Goal: Task Accomplishment & Management: Use online tool/utility

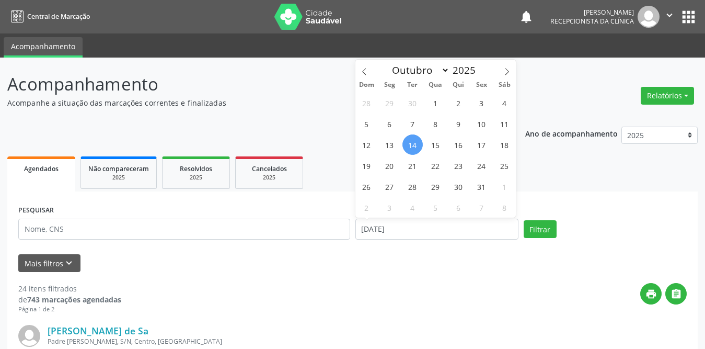
select select "9"
click at [435, 102] on span "1" at bounding box center [436, 103] width 20 height 20
type input "01/10/2025"
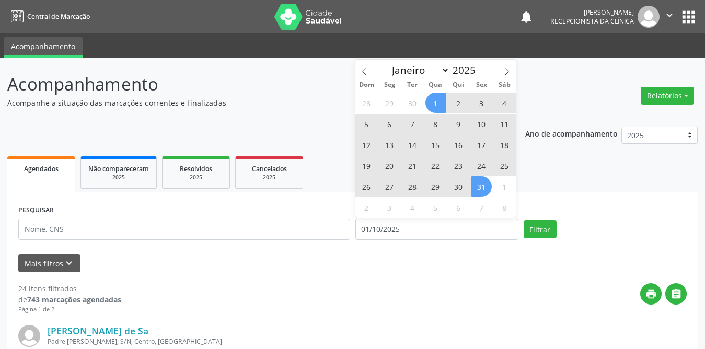
click at [486, 184] on span "31" at bounding box center [482, 186] width 20 height 20
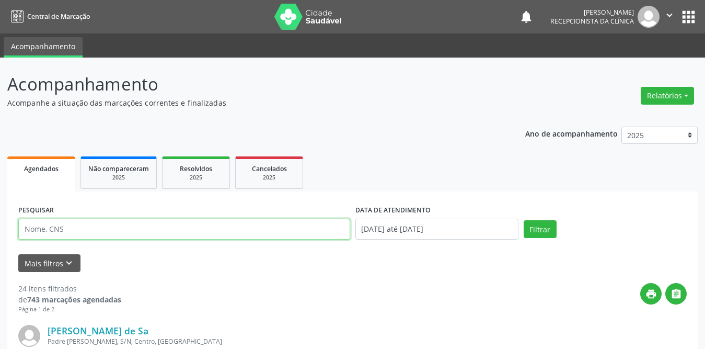
click at [136, 233] on input "text" at bounding box center [184, 229] width 332 height 21
type input "[PERSON_NAME]"
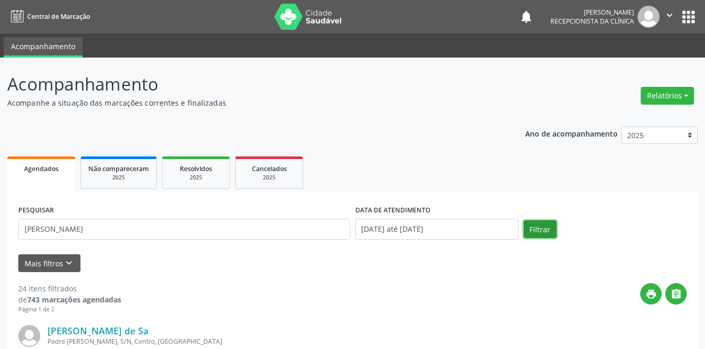
click at [537, 227] on button "Filtrar" at bounding box center [540, 229] width 33 height 18
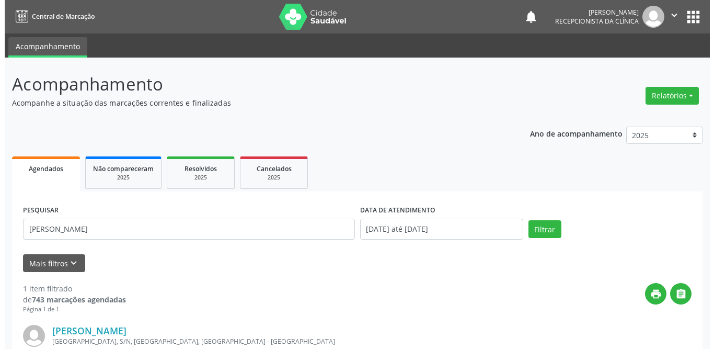
scroll to position [124, 0]
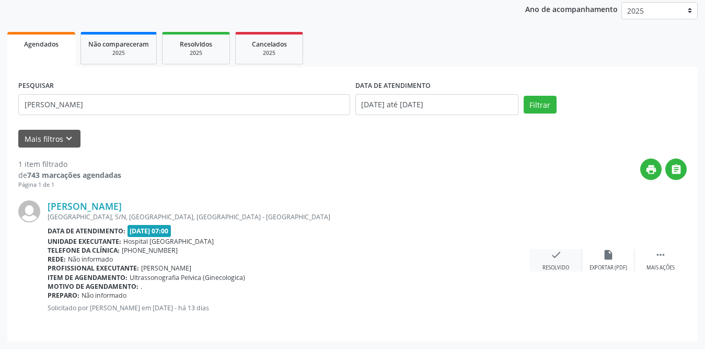
click at [548, 256] on div "check Resolvido" at bounding box center [556, 260] width 52 height 22
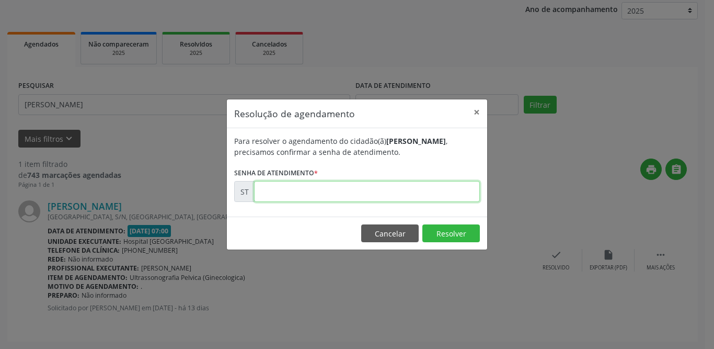
click at [415, 194] on input "text" at bounding box center [367, 191] width 226 height 21
type input "00025872"
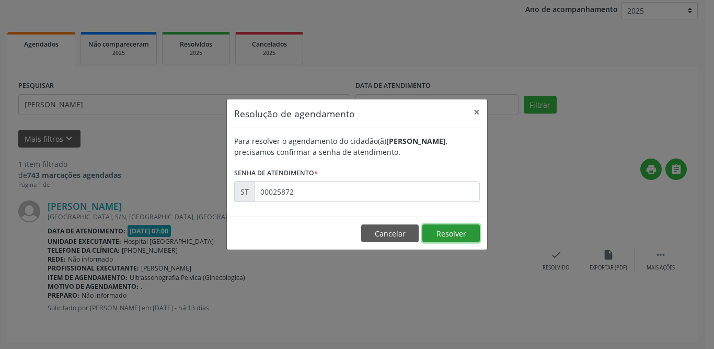
click at [453, 231] on button "Resolver" at bounding box center [451, 233] width 58 height 18
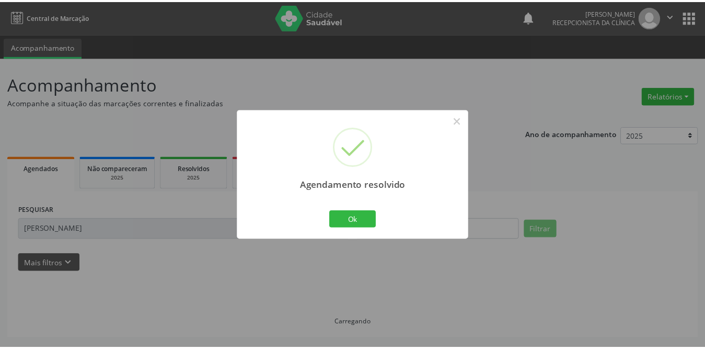
scroll to position [0, 0]
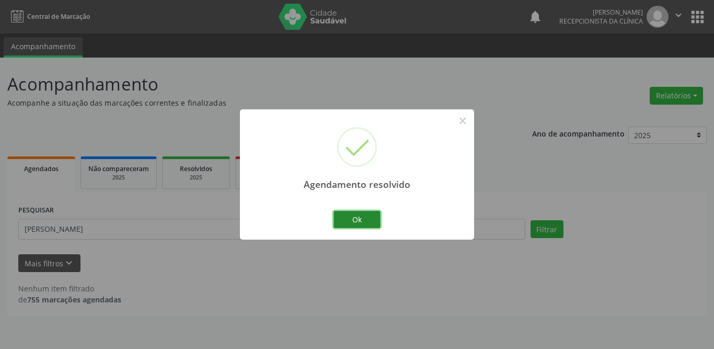
click at [346, 217] on button "Ok" at bounding box center [357, 220] width 47 height 18
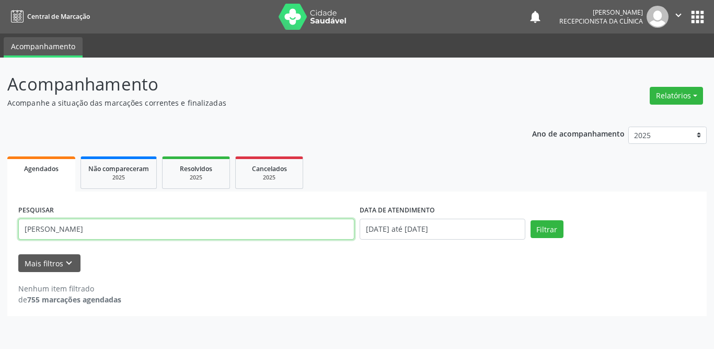
drag, startPoint x: 78, startPoint y: 224, endPoint x: 0, endPoint y: 218, distance: 78.1
click at [0, 218] on div "Acompanhamento Acompanhe a situação das marcações correntes e finalizadas Relat…" at bounding box center [357, 203] width 714 height 291
type input "aluisio"
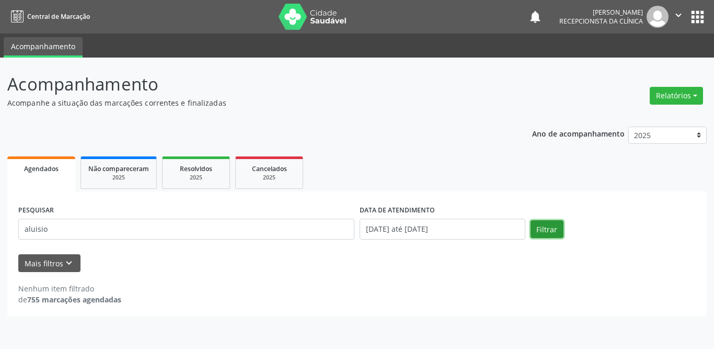
click at [536, 232] on button "Filtrar" at bounding box center [547, 229] width 33 height 18
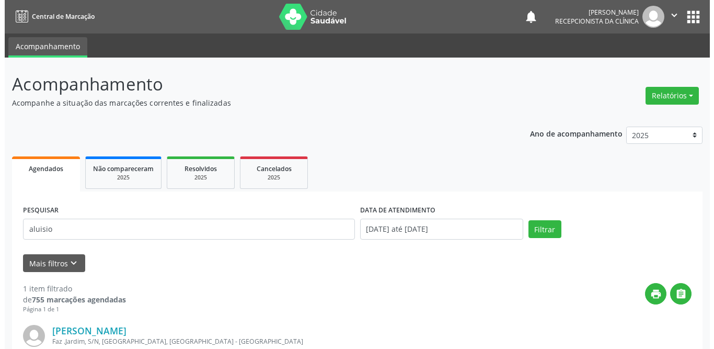
scroll to position [124, 0]
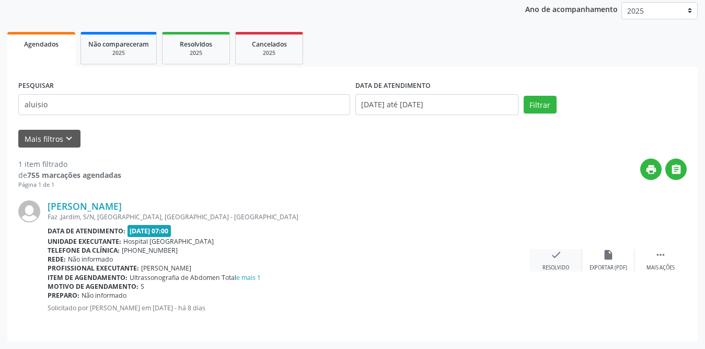
click at [552, 258] on icon "check" at bounding box center [557, 255] width 12 height 12
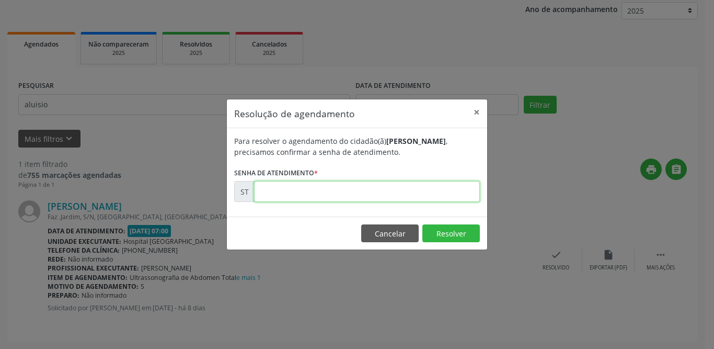
click at [291, 194] on input "text" at bounding box center [367, 191] width 226 height 21
type input "00027217"
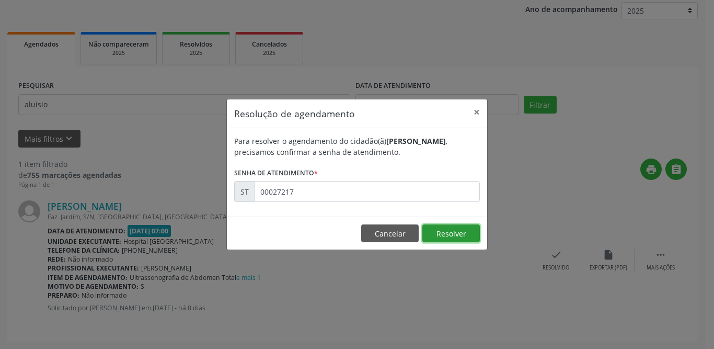
click at [459, 232] on button "Resolver" at bounding box center [451, 233] width 58 height 18
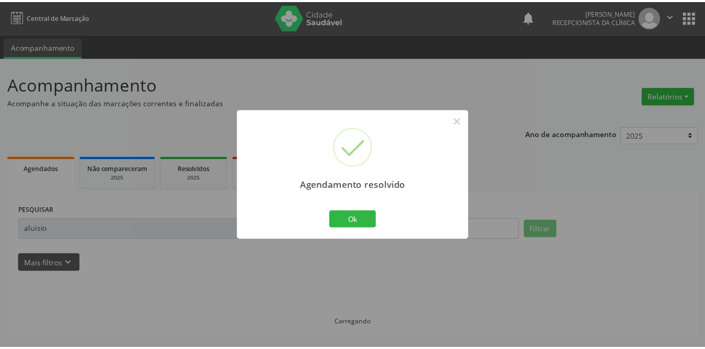
scroll to position [0, 0]
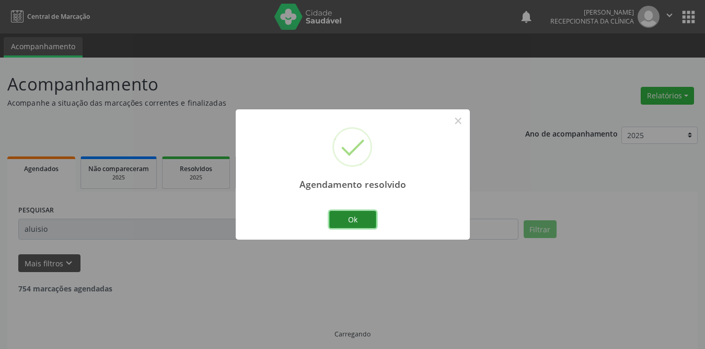
click at [360, 221] on button "Ok" at bounding box center [352, 220] width 47 height 18
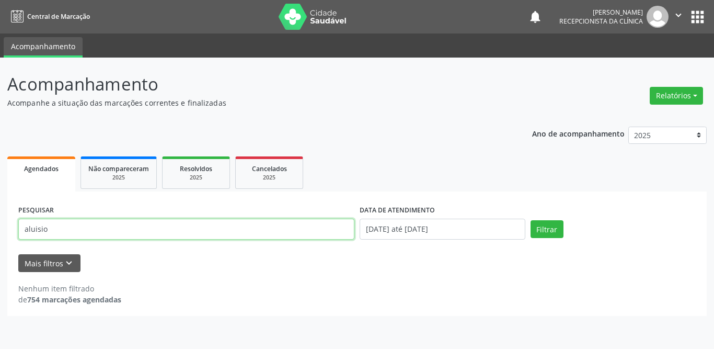
click at [99, 233] on input "aluisio" at bounding box center [186, 229] width 336 height 21
drag, startPoint x: 104, startPoint y: 230, endPoint x: 0, endPoint y: 220, distance: 104.0
click at [0, 220] on div "Acompanhamento Acompanhe a situação das marcações correntes e finalizadas Relat…" at bounding box center [357, 203] width 714 height 291
type input "[PERSON_NAME]"
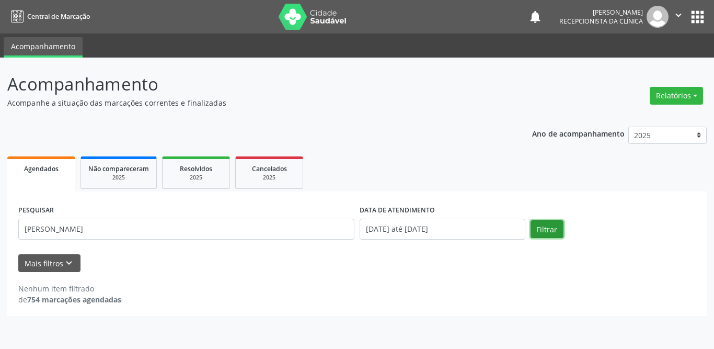
click at [558, 225] on button "Filtrar" at bounding box center [547, 229] width 33 height 18
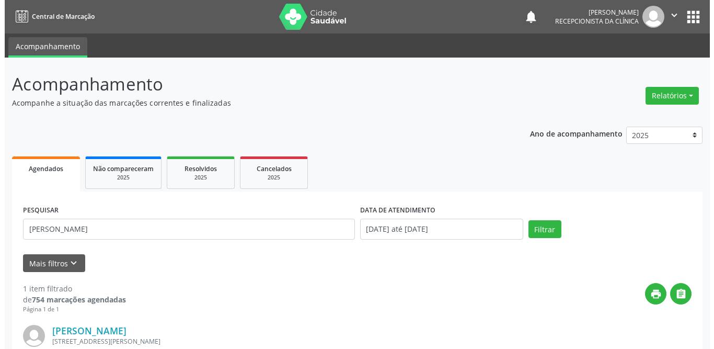
scroll to position [124, 0]
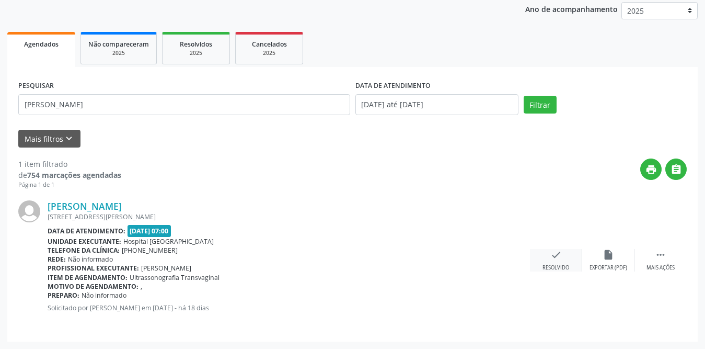
click at [557, 254] on icon "check" at bounding box center [557, 255] width 12 height 12
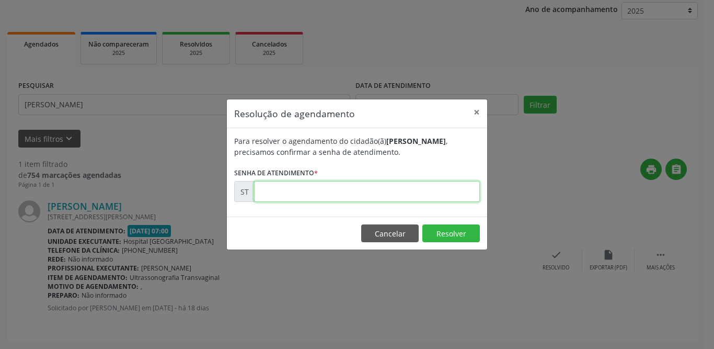
click at [369, 189] on input "text" at bounding box center [367, 191] width 226 height 21
type input "00024245"
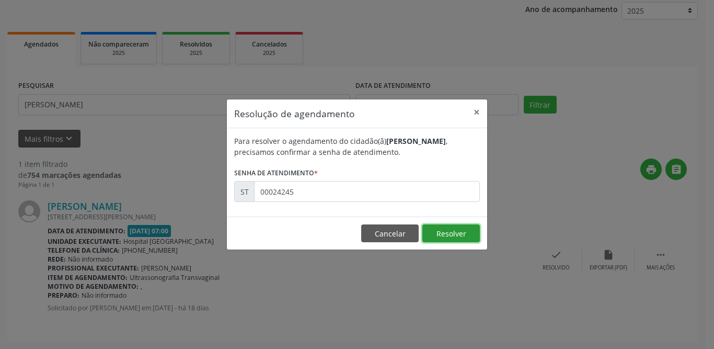
click at [468, 236] on button "Resolver" at bounding box center [451, 233] width 58 height 18
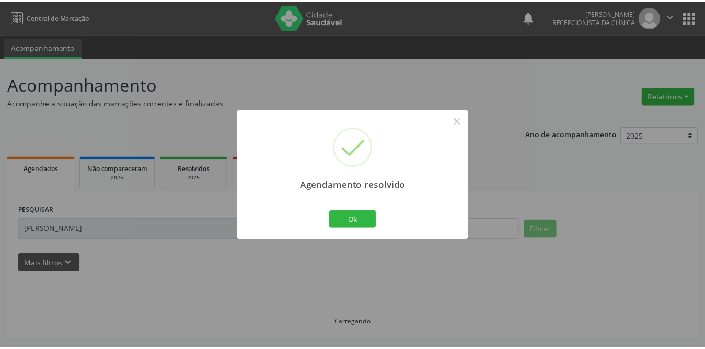
scroll to position [0, 0]
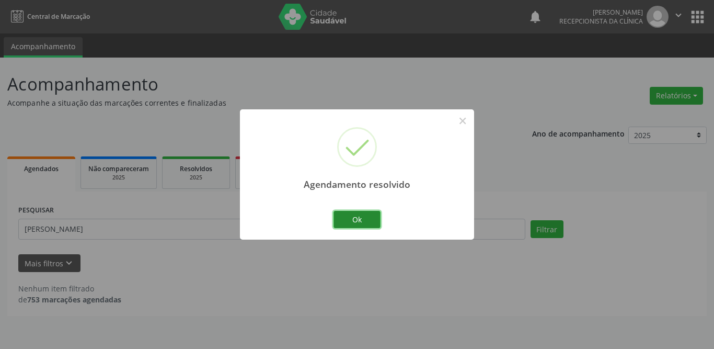
click at [348, 219] on button "Ok" at bounding box center [357, 220] width 47 height 18
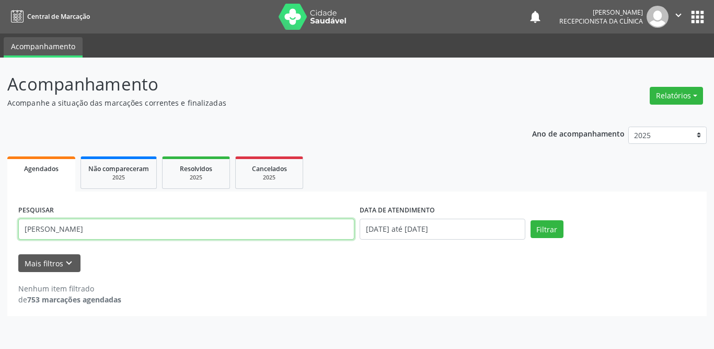
drag, startPoint x: 82, startPoint y: 227, endPoint x: 12, endPoint y: 230, distance: 70.7
click at [12, 230] on div "PESQUISAR [PERSON_NAME] DATA DE ATENDIMENTO [DATE] até [DATE] Filtrar UNIDADE D…" at bounding box center [357, 253] width 700 height 124
type input "[PERSON_NAME]"
click at [531, 220] on button "Filtrar" at bounding box center [547, 229] width 33 height 18
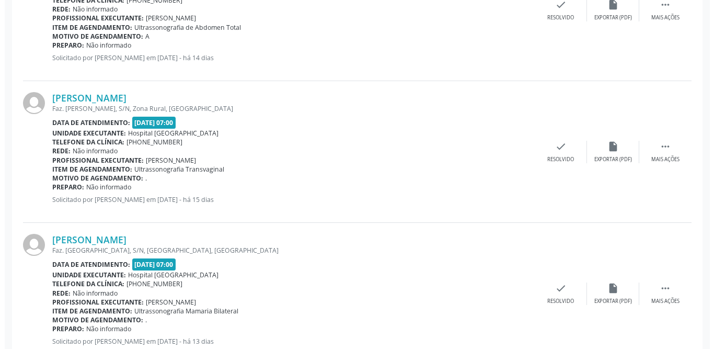
scroll to position [427, 0]
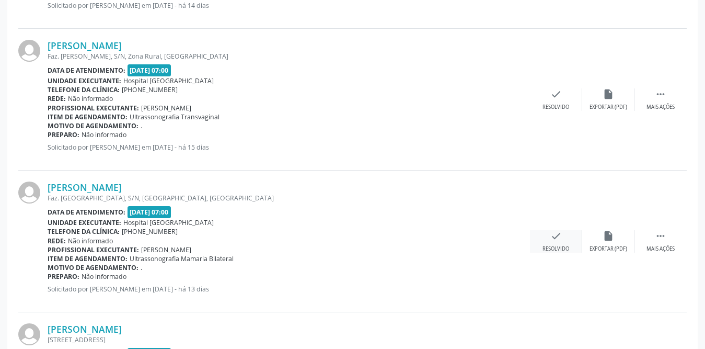
click at [556, 241] on icon "check" at bounding box center [557, 236] width 12 height 12
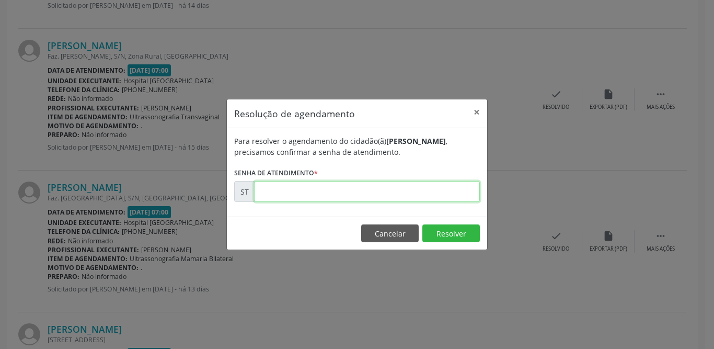
click at [348, 195] on input "text" at bounding box center [367, 191] width 226 height 21
type input "00025780"
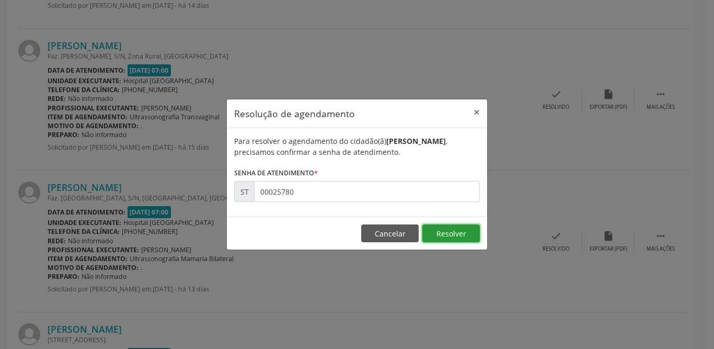
click at [433, 228] on button "Resolver" at bounding box center [451, 233] width 58 height 18
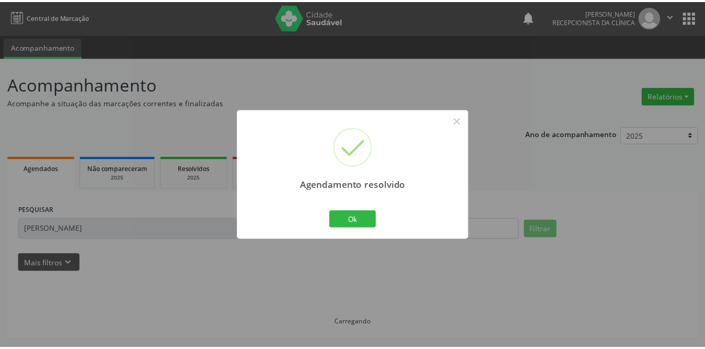
scroll to position [0, 0]
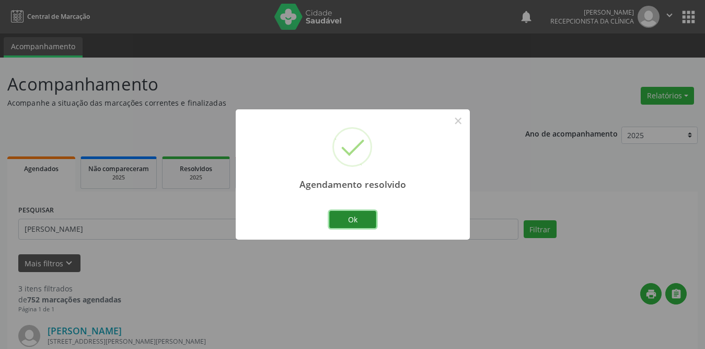
click at [334, 213] on button "Ok" at bounding box center [352, 220] width 47 height 18
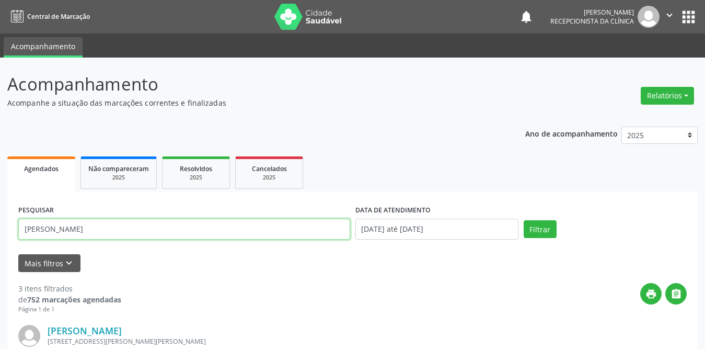
drag, startPoint x: 86, startPoint y: 226, endPoint x: 0, endPoint y: 222, distance: 86.4
type input "[PERSON_NAME]"
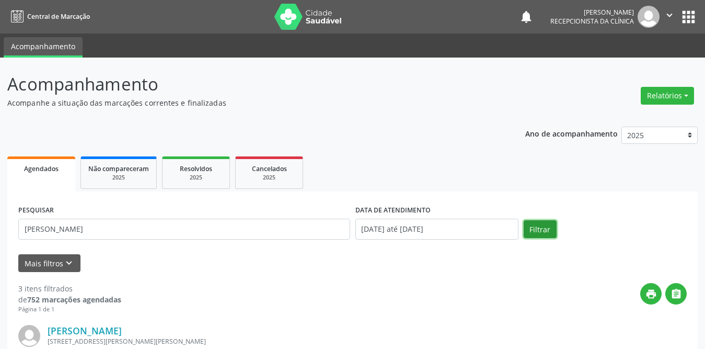
click at [542, 226] on button "Filtrar" at bounding box center [540, 229] width 33 height 18
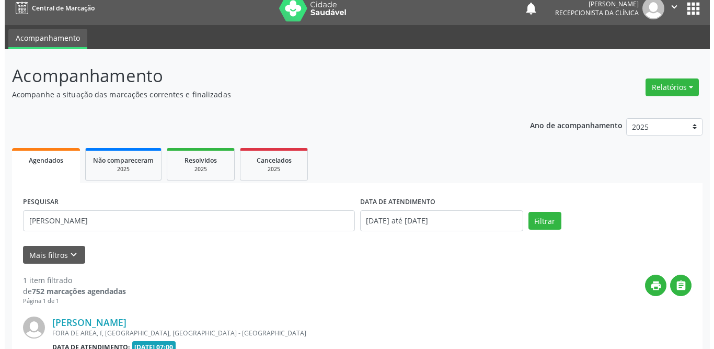
scroll to position [124, 0]
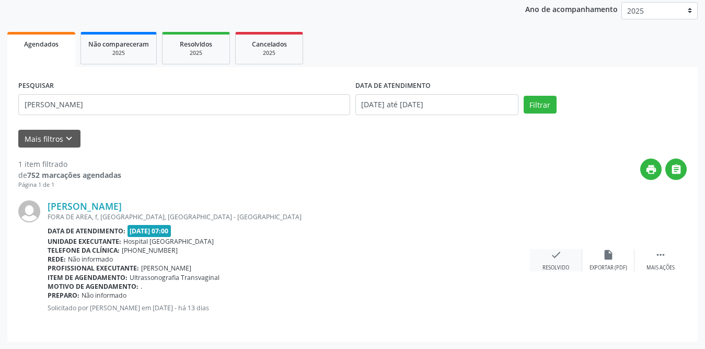
click at [556, 254] on icon "check" at bounding box center [557, 255] width 12 height 12
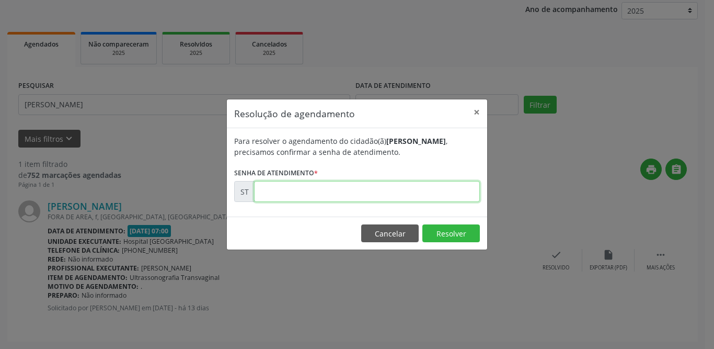
click at [393, 200] on input "text" at bounding box center [367, 191] width 226 height 21
type input "00025801"
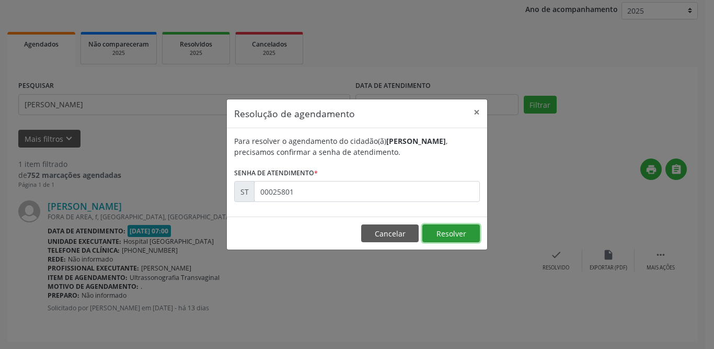
click at [471, 231] on button "Resolver" at bounding box center [451, 233] width 58 height 18
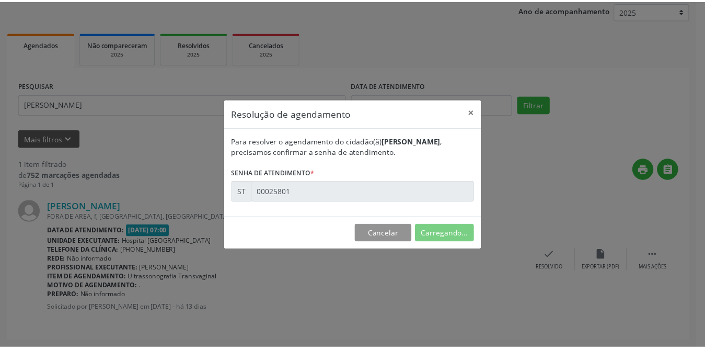
scroll to position [0, 0]
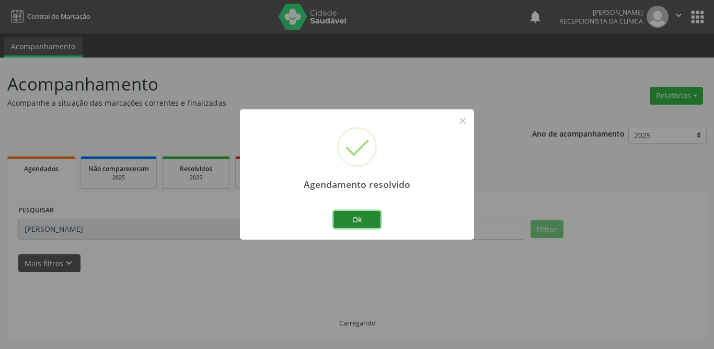
click at [360, 222] on button "Ok" at bounding box center [357, 220] width 47 height 18
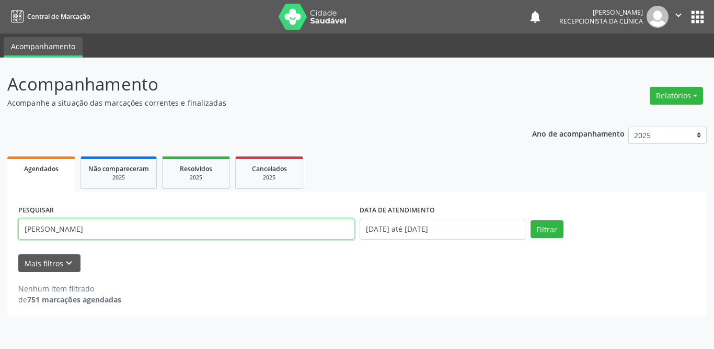
drag, startPoint x: 93, startPoint y: 225, endPoint x: 0, endPoint y: 222, distance: 93.1
click at [0, 222] on div "Acompanhamento Acompanhe a situação das marcações correntes e finalizadas Relat…" at bounding box center [357, 203] width 714 height 291
type input "p"
type input "pauliana"
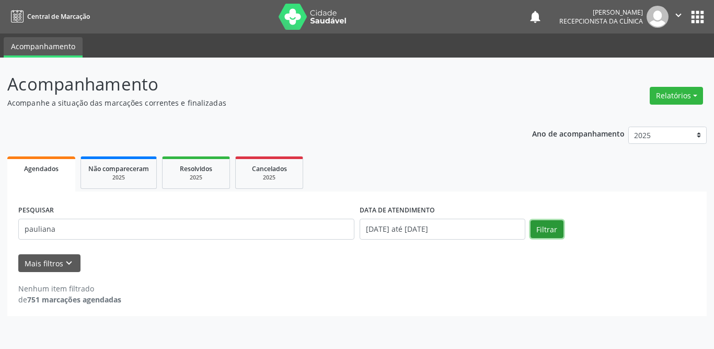
click at [541, 228] on button "Filtrar" at bounding box center [547, 229] width 33 height 18
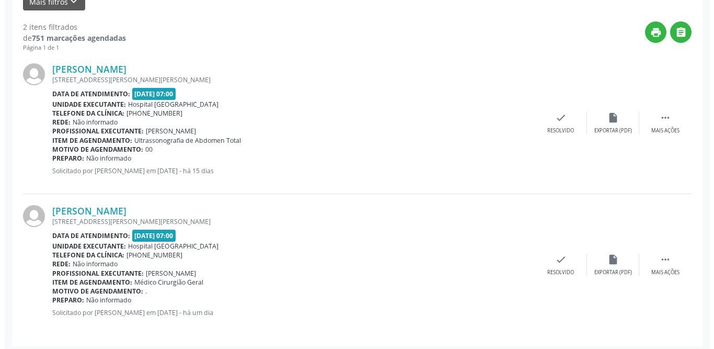
scroll to position [266, 0]
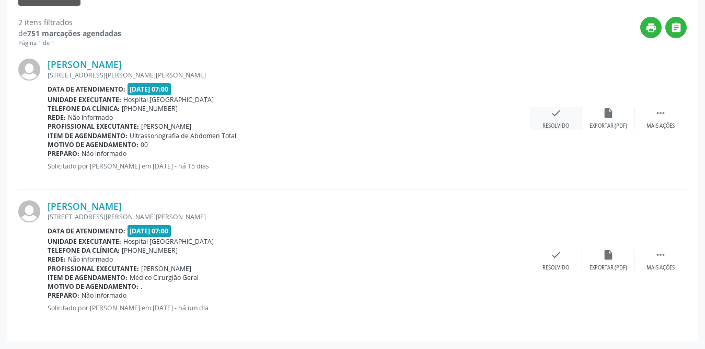
click at [556, 117] on icon "check" at bounding box center [557, 113] width 12 height 12
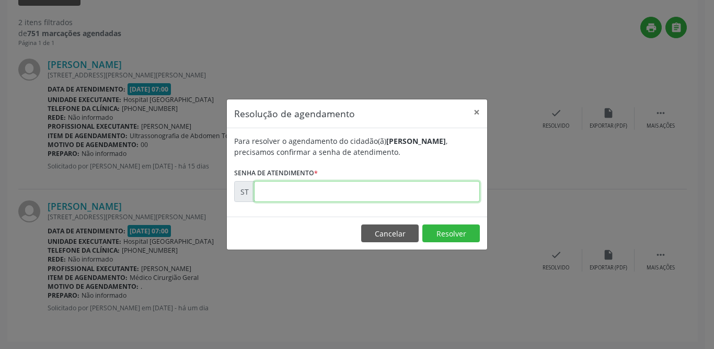
click at [309, 188] on input "text" at bounding box center [367, 191] width 226 height 21
type input "00024941"
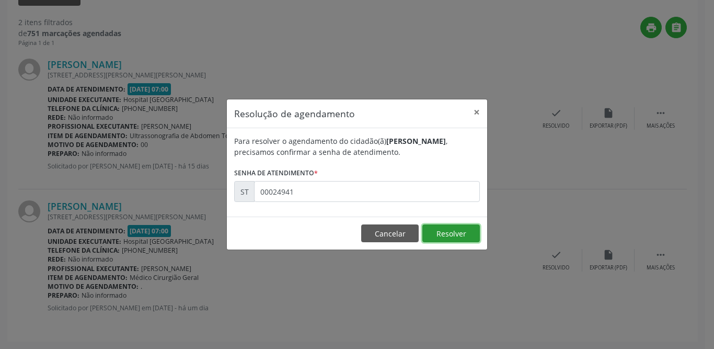
click at [451, 229] on button "Resolver" at bounding box center [451, 233] width 58 height 18
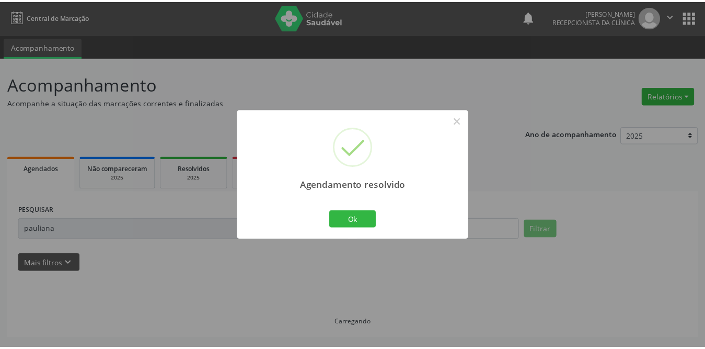
scroll to position [0, 0]
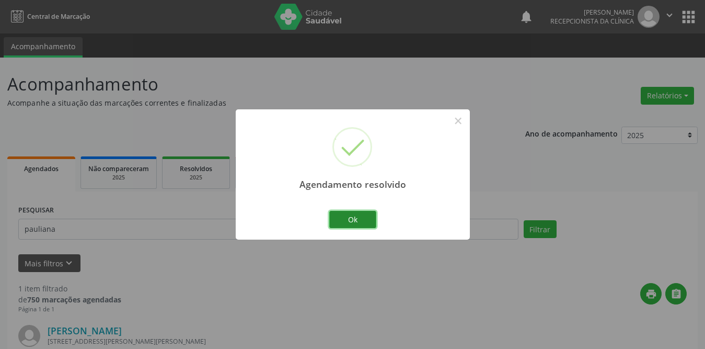
click at [346, 215] on button "Ok" at bounding box center [352, 220] width 47 height 18
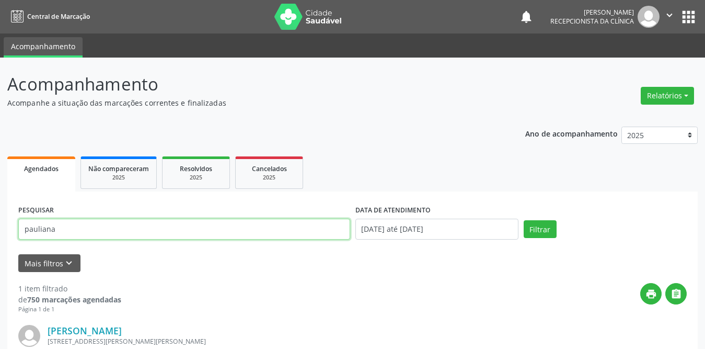
drag, startPoint x: 71, startPoint y: 234, endPoint x: 12, endPoint y: 205, distance: 65.0
click at [0, 219] on div "Acompanhamento Acompanhe a situação das marcações correntes e finalizadas Relat…" at bounding box center [352, 266] width 705 height 416
type input "[PERSON_NAME]"
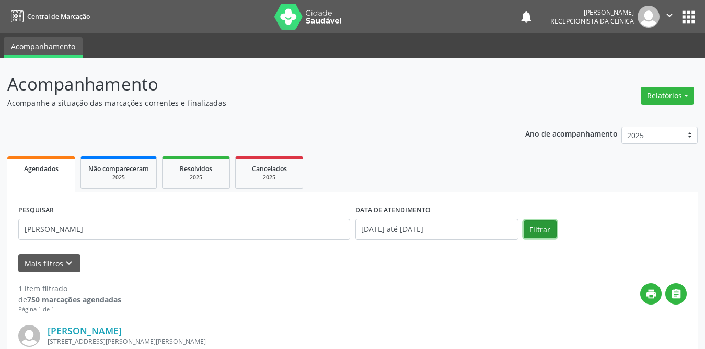
click at [542, 230] on button "Filtrar" at bounding box center [540, 229] width 33 height 18
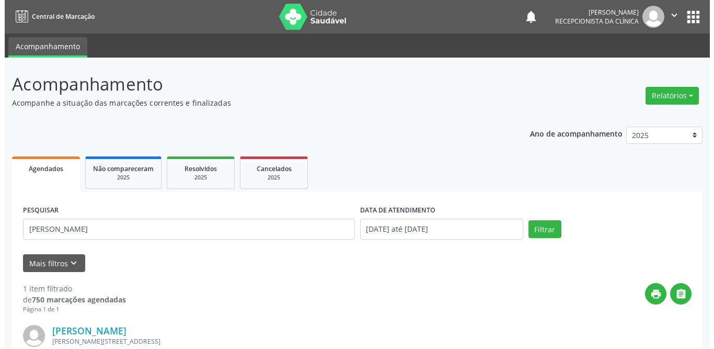
scroll to position [124, 0]
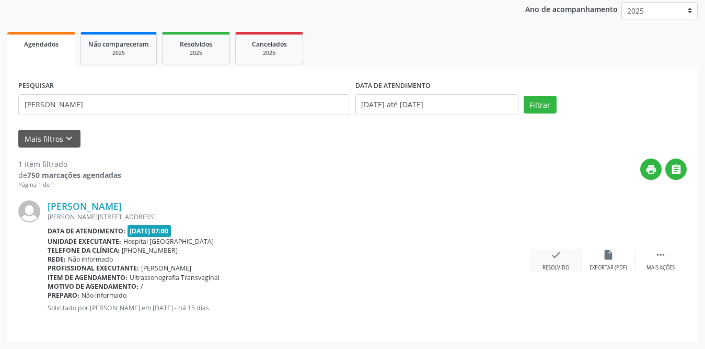
click at [562, 253] on div "check Resolvido" at bounding box center [556, 260] width 52 height 22
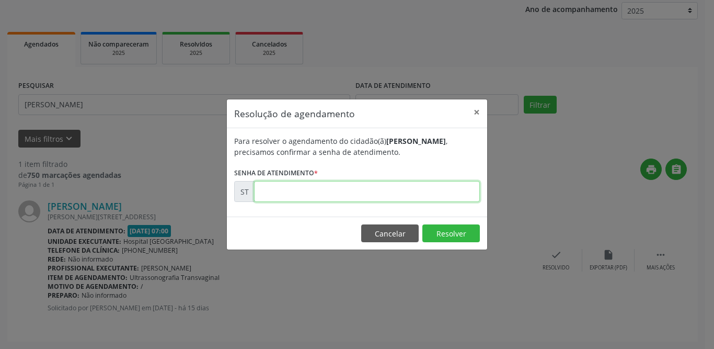
click at [318, 198] on input "text" at bounding box center [367, 191] width 226 height 21
type input "00024500"
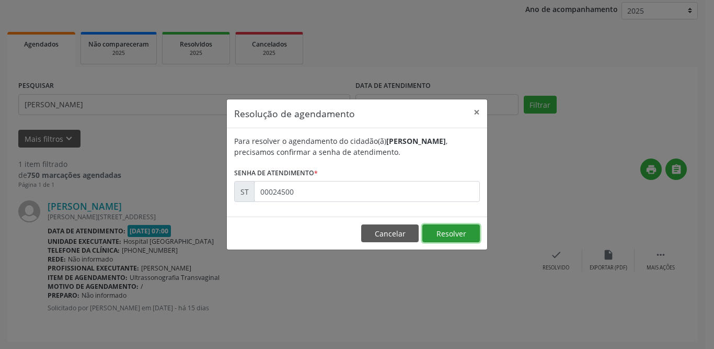
click at [467, 228] on button "Resolver" at bounding box center [451, 233] width 58 height 18
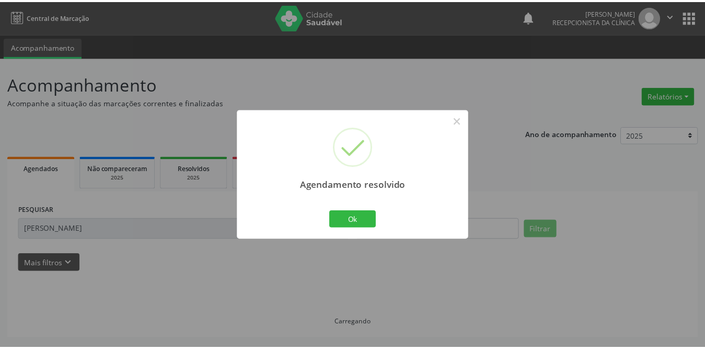
scroll to position [0, 0]
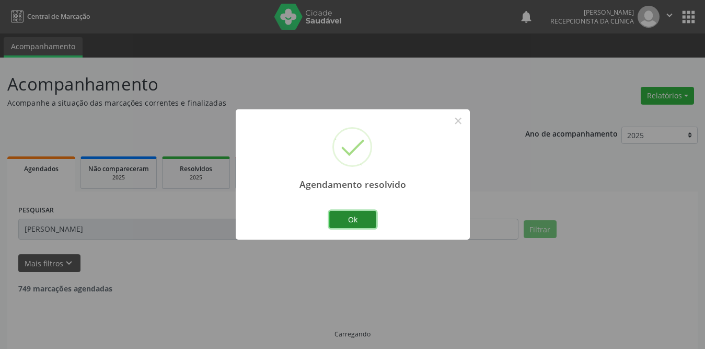
click at [368, 217] on button "Ok" at bounding box center [352, 220] width 47 height 18
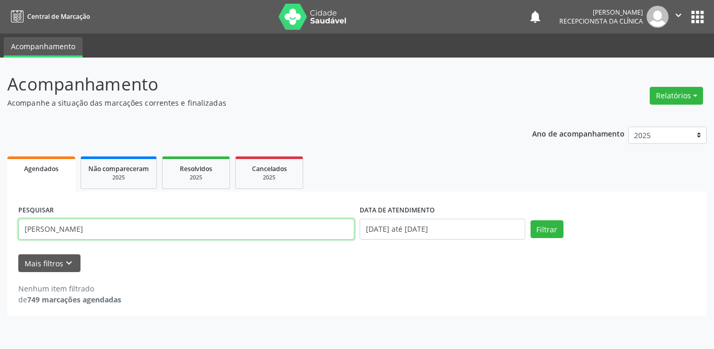
drag, startPoint x: 105, startPoint y: 226, endPoint x: 0, endPoint y: 223, distance: 104.6
click at [0, 223] on div "Acompanhamento Acompanhe a situação das marcações correntes e finalizadas Relat…" at bounding box center [357, 203] width 714 height 291
type input "andressa"
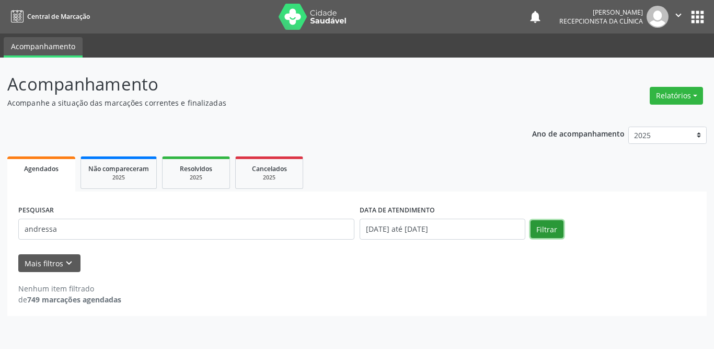
click at [544, 225] on button "Filtrar" at bounding box center [547, 229] width 33 height 18
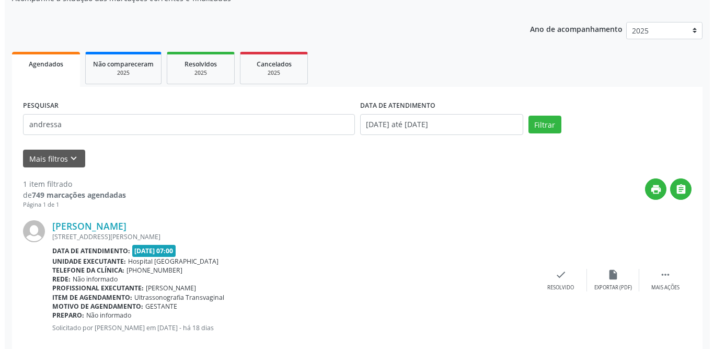
scroll to position [124, 0]
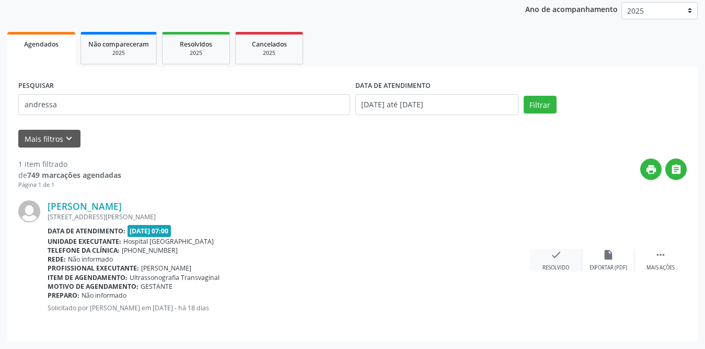
click at [555, 261] on div "check Resolvido" at bounding box center [556, 260] width 52 height 22
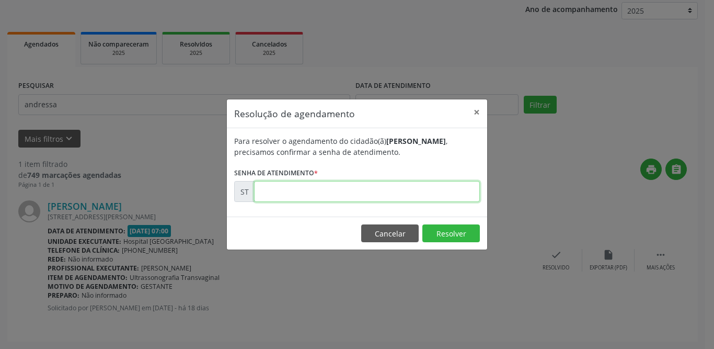
click at [283, 200] on input "text" at bounding box center [367, 191] width 226 height 21
type input "00023900"
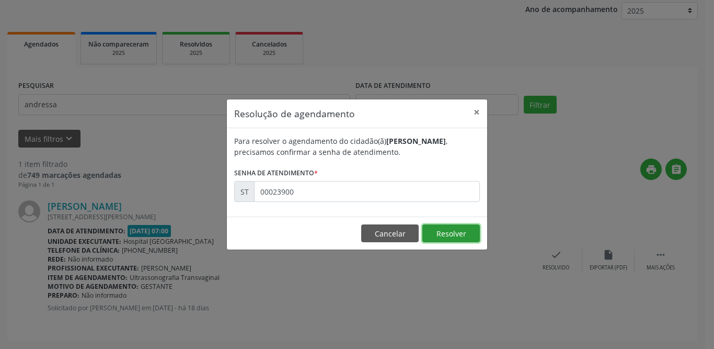
click at [444, 232] on button "Resolver" at bounding box center [451, 233] width 58 height 18
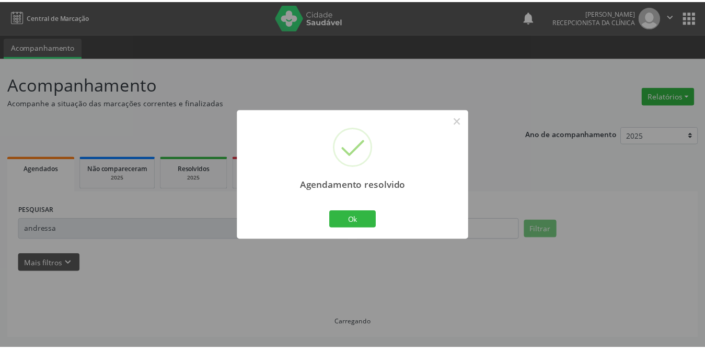
scroll to position [0, 0]
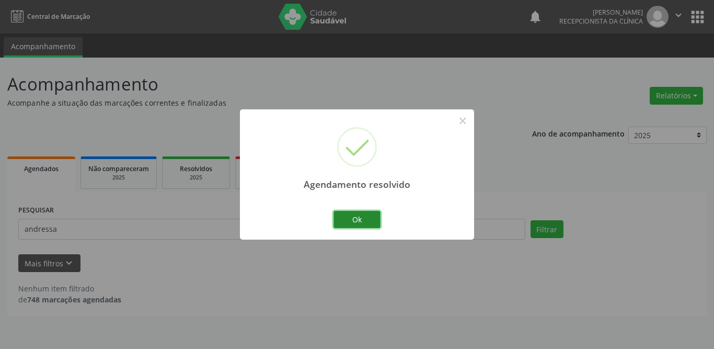
click at [342, 221] on button "Ok" at bounding box center [357, 220] width 47 height 18
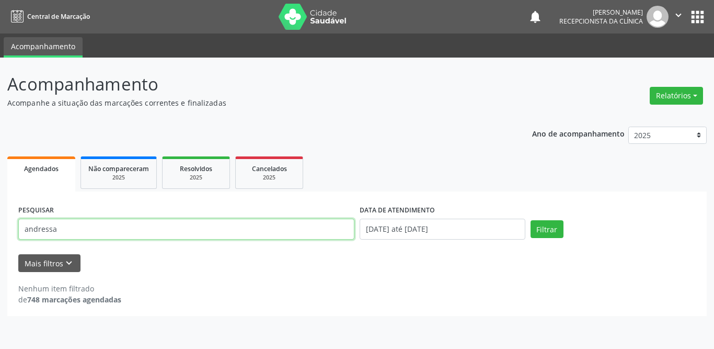
drag, startPoint x: 185, startPoint y: 227, endPoint x: 0, endPoint y: 227, distance: 185.1
click at [0, 227] on div "Acompanhamento Acompanhe a situação das marcações correntes e finalizadas Relat…" at bounding box center [357, 203] width 714 height 291
type input "lucimara"
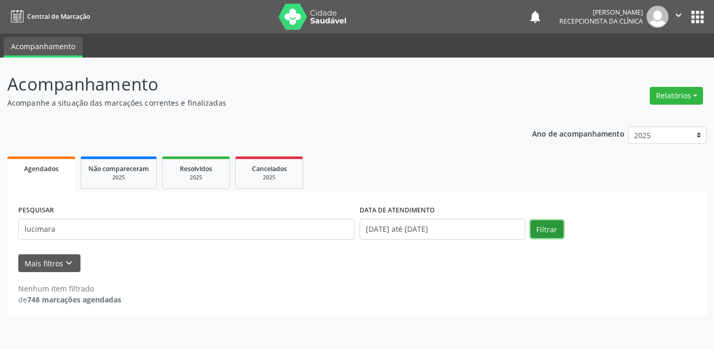
click at [544, 228] on button "Filtrar" at bounding box center [547, 229] width 33 height 18
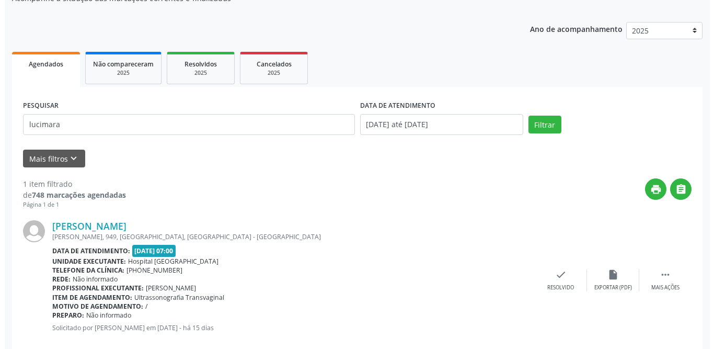
scroll to position [124, 0]
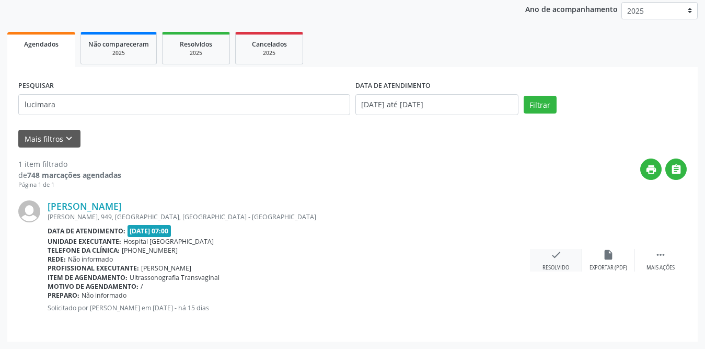
click at [553, 259] on icon "check" at bounding box center [557, 255] width 12 height 12
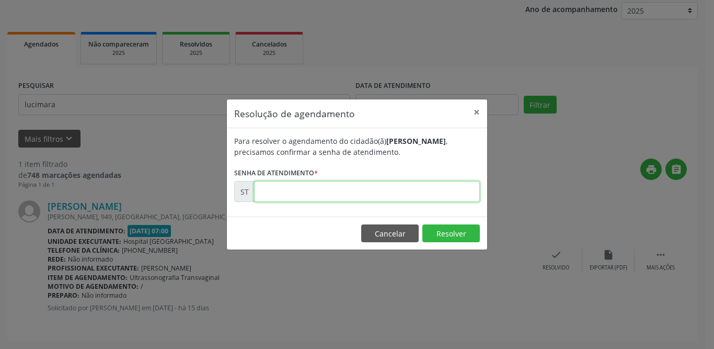
click at [337, 188] on input "text" at bounding box center [367, 191] width 226 height 21
type input "00024505"
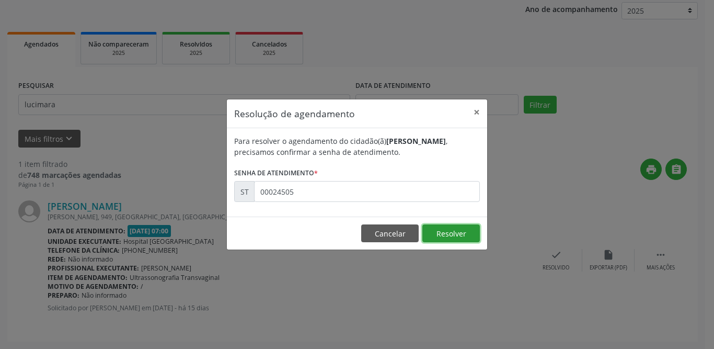
click at [446, 234] on button "Resolver" at bounding box center [451, 233] width 58 height 18
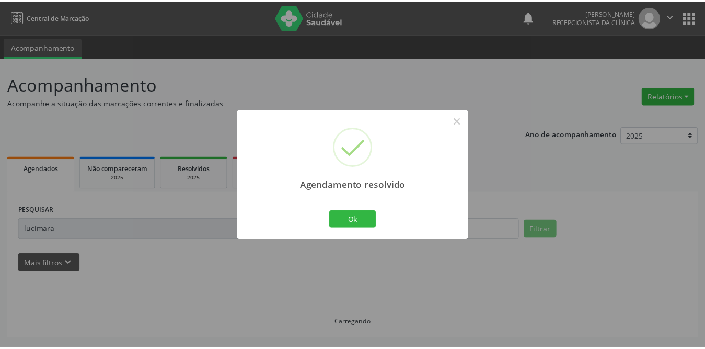
scroll to position [0, 0]
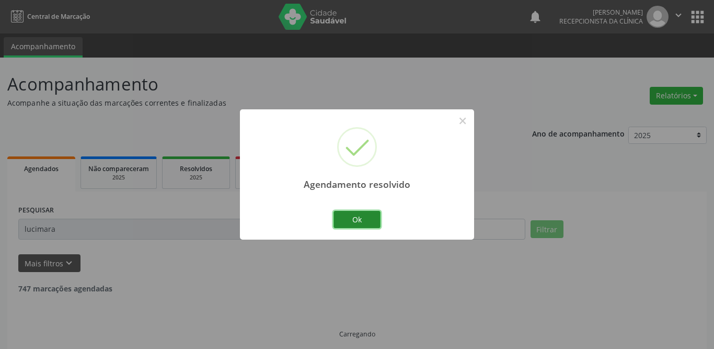
click at [339, 225] on button "Ok" at bounding box center [357, 220] width 47 height 18
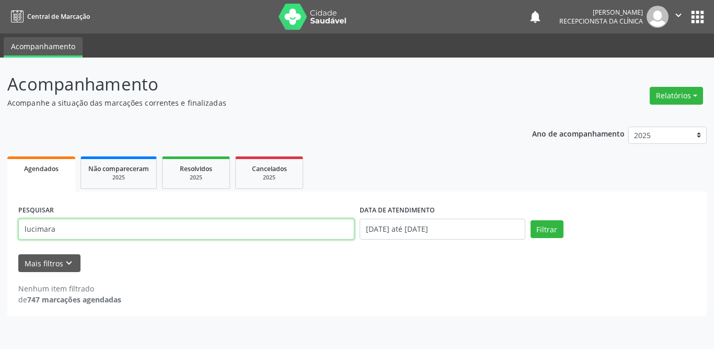
drag, startPoint x: 63, startPoint y: 225, endPoint x: 0, endPoint y: 226, distance: 63.3
click at [0, 226] on div "Acompanhamento Acompanhe a situação das marcações correntes e finalizadas Relat…" at bounding box center [357, 203] width 714 height 291
type input "Edvanda"
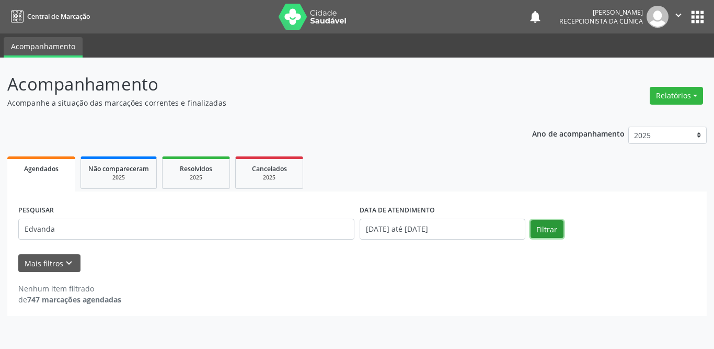
click at [537, 226] on button "Filtrar" at bounding box center [547, 229] width 33 height 18
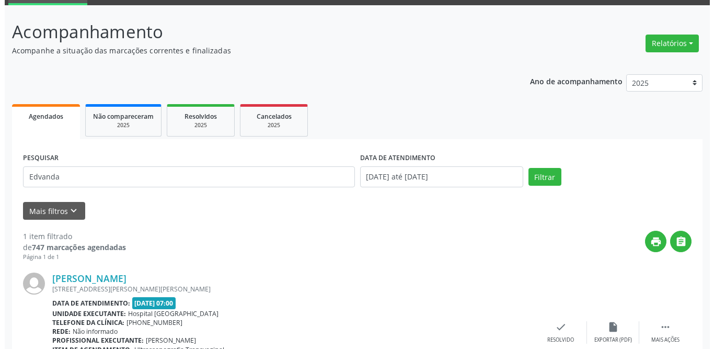
scroll to position [124, 0]
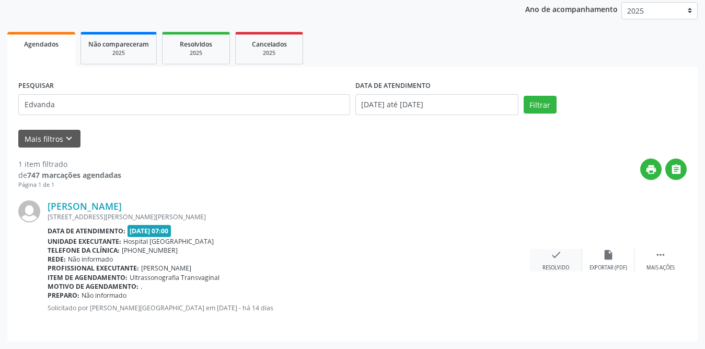
click at [546, 256] on div "check Resolvido" at bounding box center [556, 260] width 52 height 22
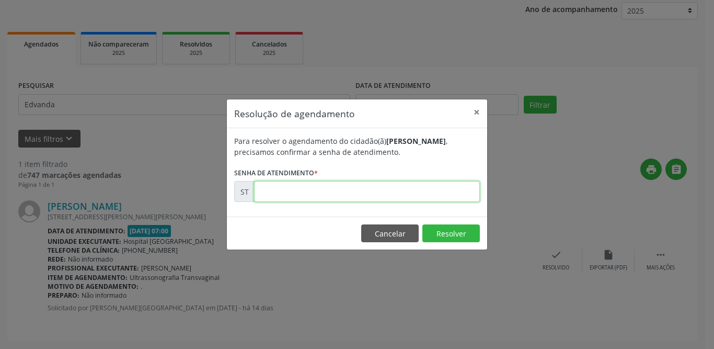
click at [293, 191] on input "text" at bounding box center [367, 191] width 226 height 21
type input "00025435"
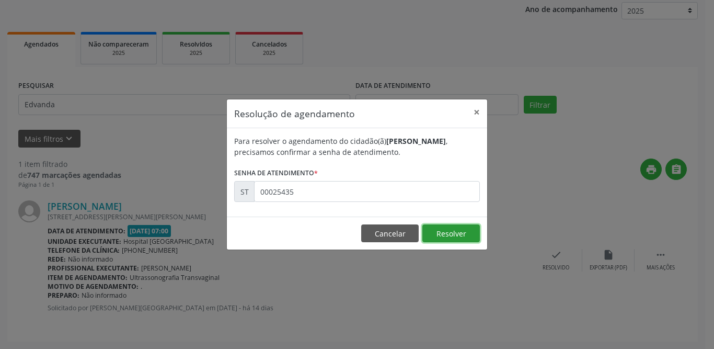
click at [457, 236] on button "Resolver" at bounding box center [451, 233] width 58 height 18
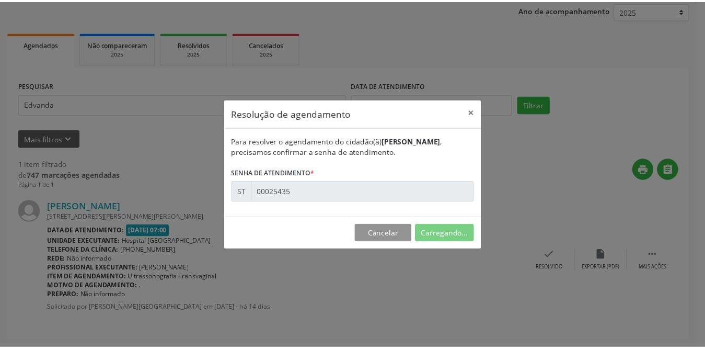
scroll to position [0, 0]
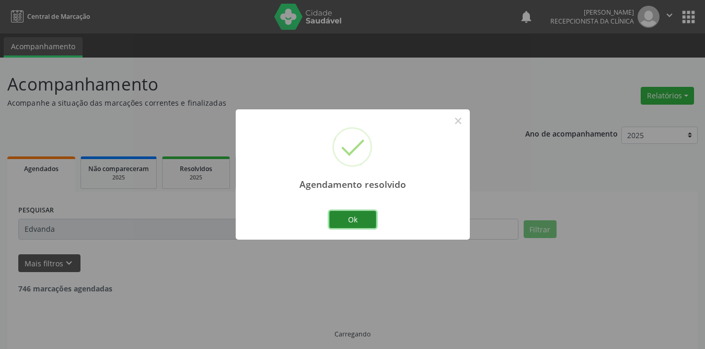
click at [368, 220] on button "Ok" at bounding box center [352, 220] width 47 height 18
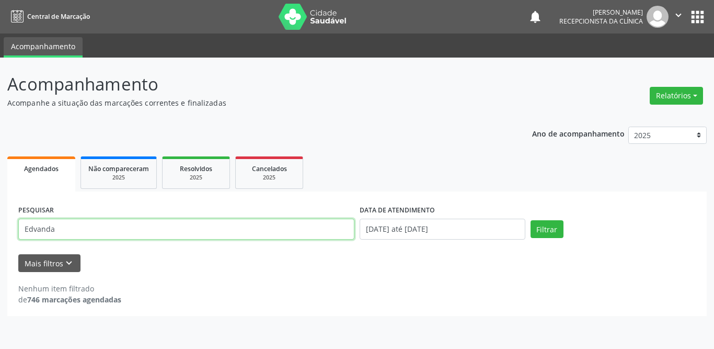
drag, startPoint x: 202, startPoint y: 224, endPoint x: 2, endPoint y: 225, distance: 200.2
click at [2, 225] on div "Acompanhamento Acompanhe a situação das marcações correntes e finalizadas Relat…" at bounding box center [357, 203] width 714 height 291
type input "[PERSON_NAME]"
click at [531, 220] on button "Filtrar" at bounding box center [547, 229] width 33 height 18
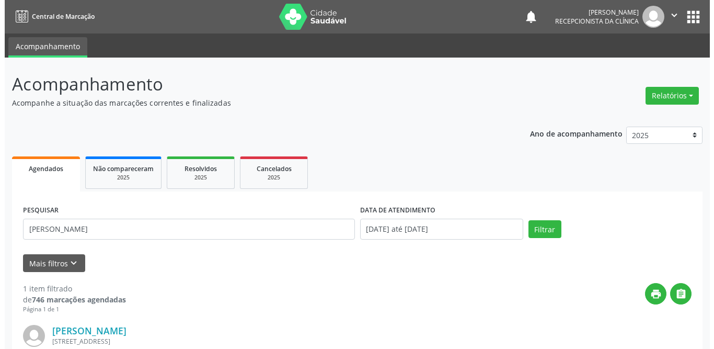
scroll to position [124, 0]
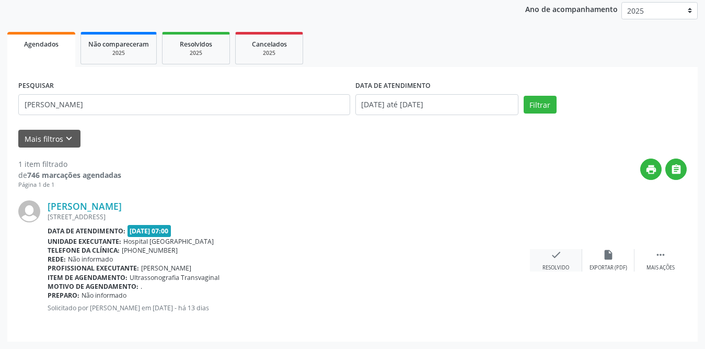
click at [548, 262] on div "check Resolvido" at bounding box center [556, 260] width 52 height 22
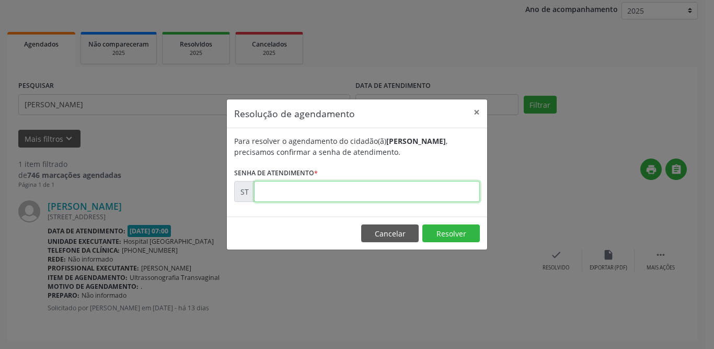
click at [326, 190] on input "text" at bounding box center [367, 191] width 226 height 21
type input "00025827"
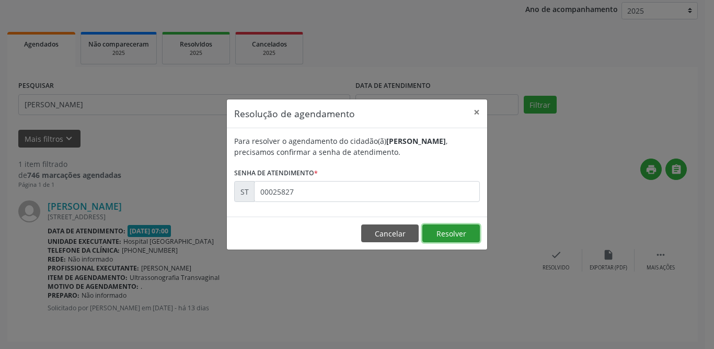
click at [434, 231] on button "Resolver" at bounding box center [451, 233] width 58 height 18
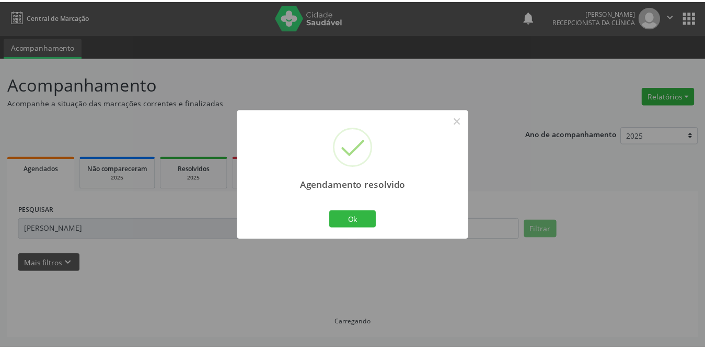
scroll to position [0, 0]
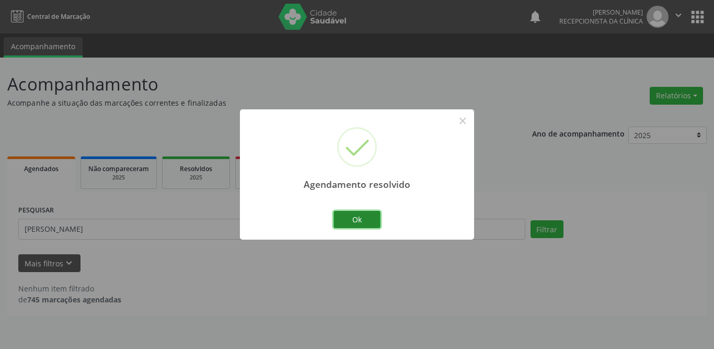
click at [360, 220] on button "Ok" at bounding box center [357, 220] width 47 height 18
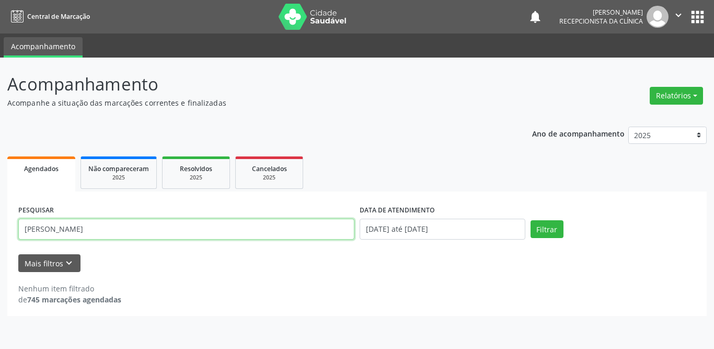
drag, startPoint x: 148, startPoint y: 226, endPoint x: 0, endPoint y: 220, distance: 148.6
click at [0, 220] on div "Acompanhamento Acompanhe a situação das marcações correntes e finalizadas Relat…" at bounding box center [357, 203] width 714 height 291
type input "[PERSON_NAME]"
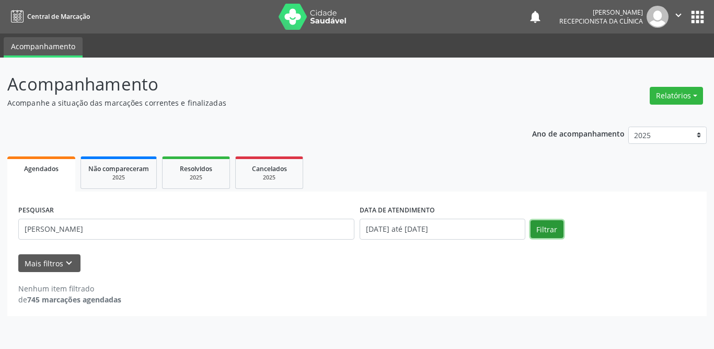
click at [541, 227] on button "Filtrar" at bounding box center [547, 229] width 33 height 18
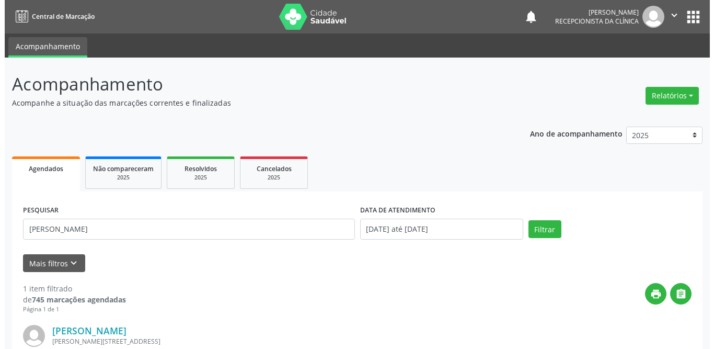
scroll to position [124, 0]
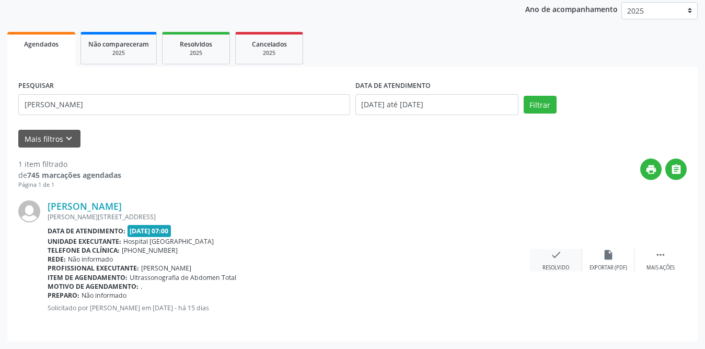
click at [558, 256] on icon "check" at bounding box center [557, 255] width 12 height 12
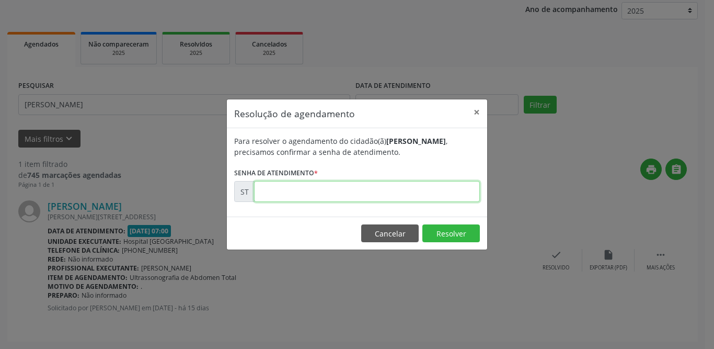
click at [341, 192] on input "text" at bounding box center [367, 191] width 226 height 21
type input "00024830"
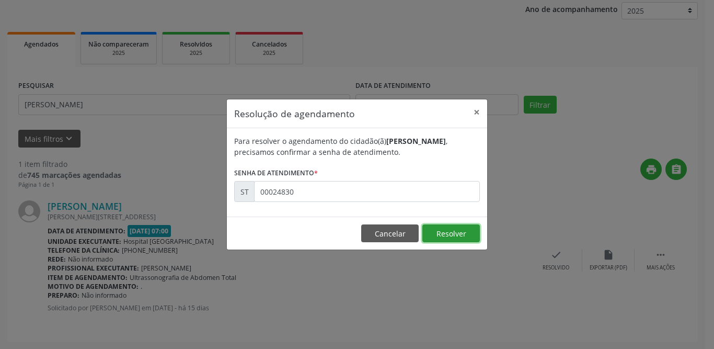
click at [459, 232] on button "Resolver" at bounding box center [451, 233] width 58 height 18
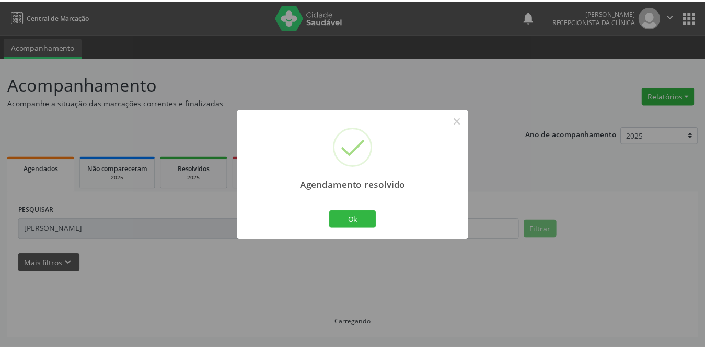
scroll to position [0, 0]
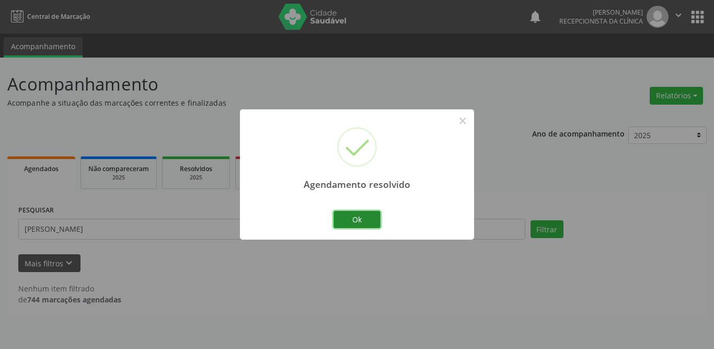
click at [365, 218] on button "Ok" at bounding box center [357, 220] width 47 height 18
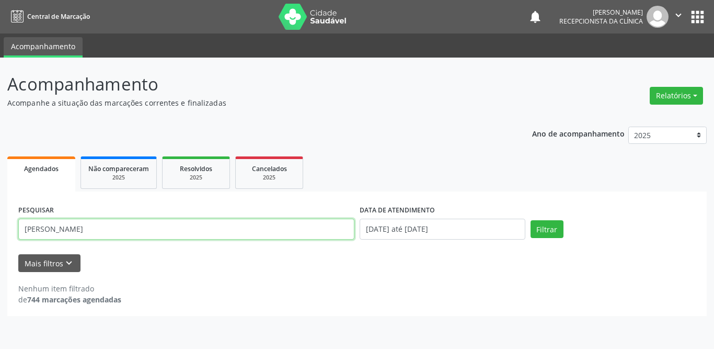
drag, startPoint x: 144, startPoint y: 224, endPoint x: 334, endPoint y: 301, distance: 204.6
click at [11, 226] on div "PESQUISAR [PERSON_NAME] DATA DE ATENDIMENTO [DATE] até [DATE] Filtrar UNIDADE D…" at bounding box center [357, 253] width 700 height 124
click at [95, 232] on input "text" at bounding box center [186, 229] width 336 height 21
click at [90, 233] on input "text" at bounding box center [186, 229] width 336 height 21
type input "[PERSON_NAME]"
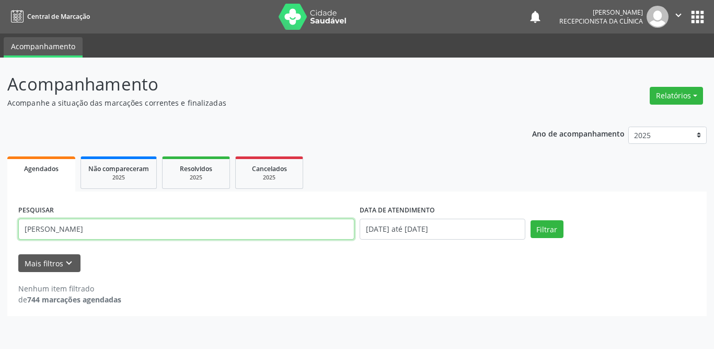
click at [531, 220] on button "Filtrar" at bounding box center [547, 229] width 33 height 18
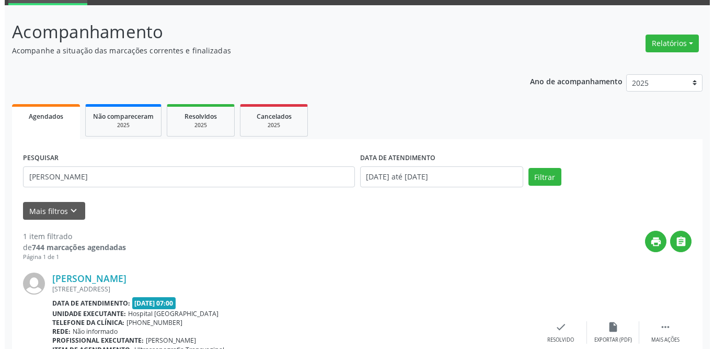
scroll to position [124, 0]
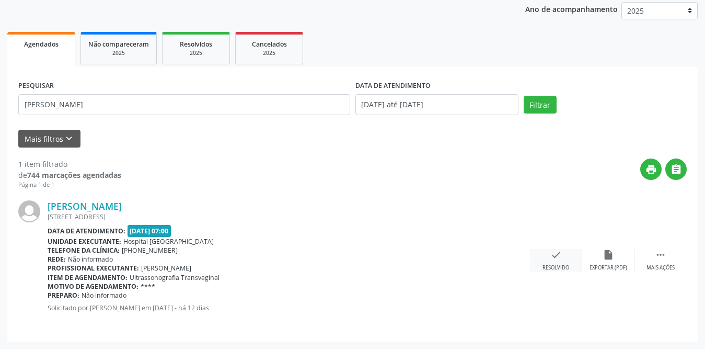
click at [551, 257] on icon "check" at bounding box center [557, 255] width 12 height 12
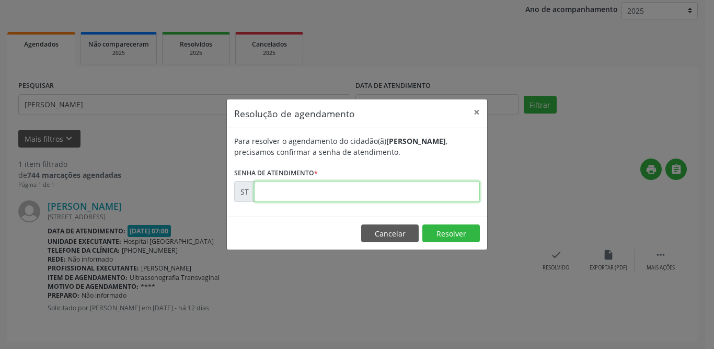
click at [305, 191] on input "text" at bounding box center [367, 191] width 226 height 21
type input "00026528"
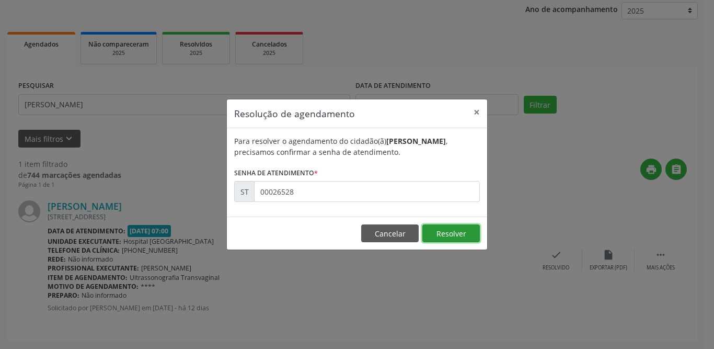
click at [463, 234] on button "Resolver" at bounding box center [451, 233] width 58 height 18
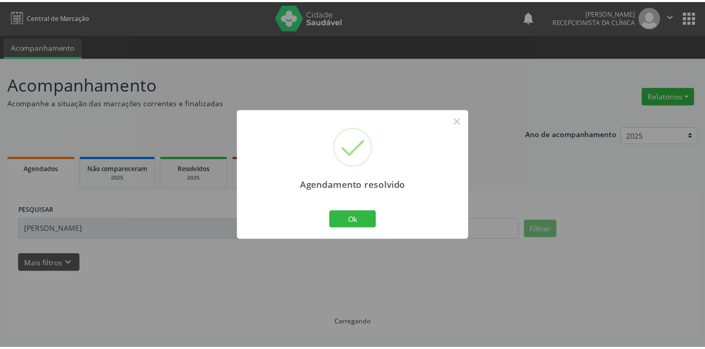
scroll to position [0, 0]
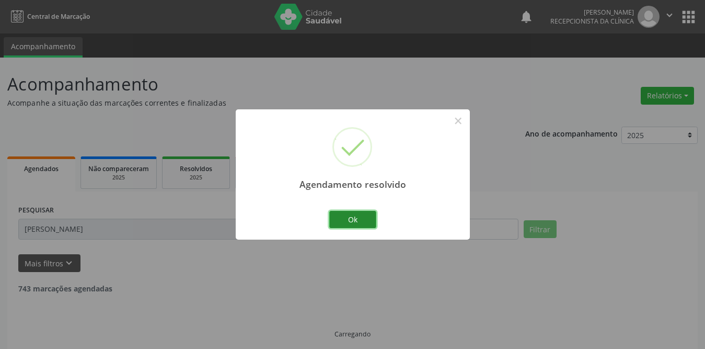
click at [362, 216] on button "Ok" at bounding box center [352, 220] width 47 height 18
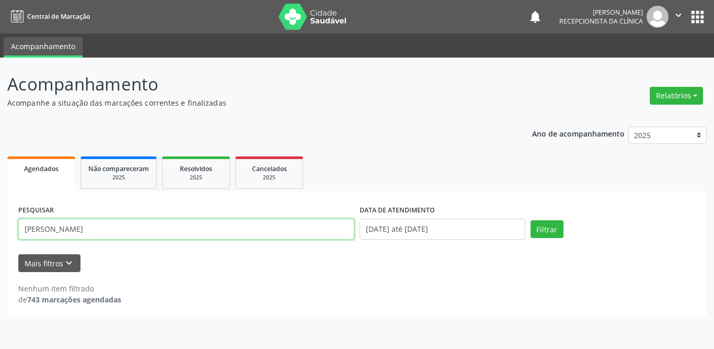
drag, startPoint x: 118, startPoint y: 232, endPoint x: 4, endPoint y: 231, distance: 114.5
click at [4, 231] on div "Acompanhamento Acompanhe a situação das marcações correntes e finalizadas Relat…" at bounding box center [357, 203] width 714 height 291
type input "manuella"
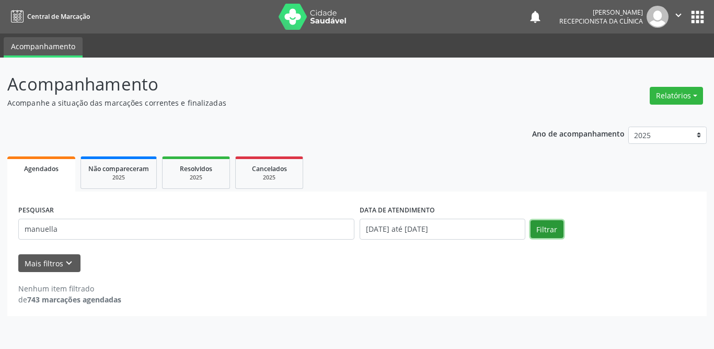
click at [553, 230] on button "Filtrar" at bounding box center [547, 229] width 33 height 18
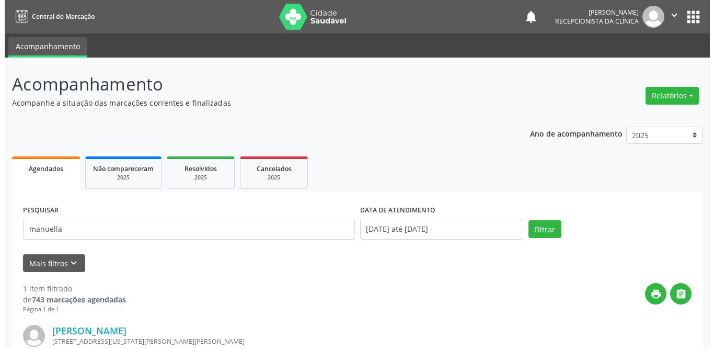
scroll to position [124, 0]
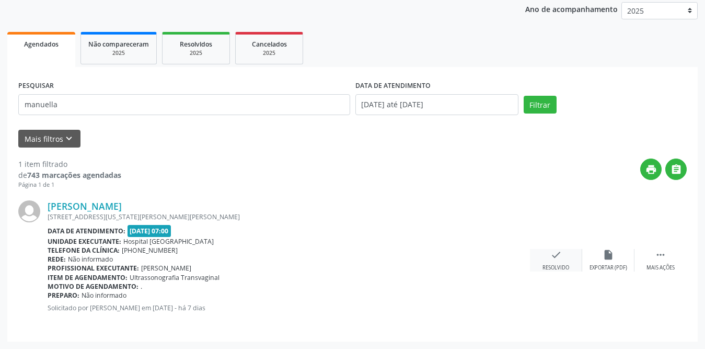
click at [570, 256] on div "check Resolvido" at bounding box center [556, 260] width 52 height 22
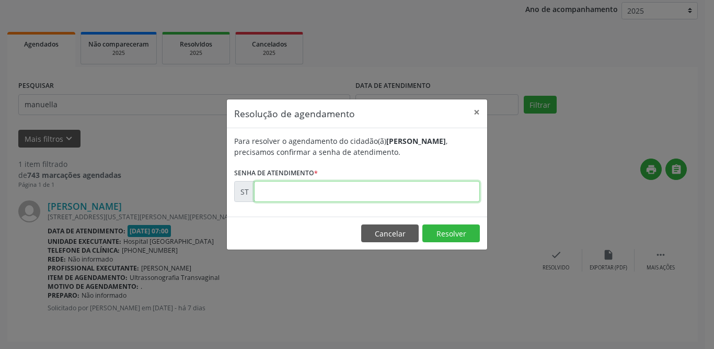
click at [399, 193] on input "text" at bounding box center [367, 191] width 226 height 21
type input "00027660"
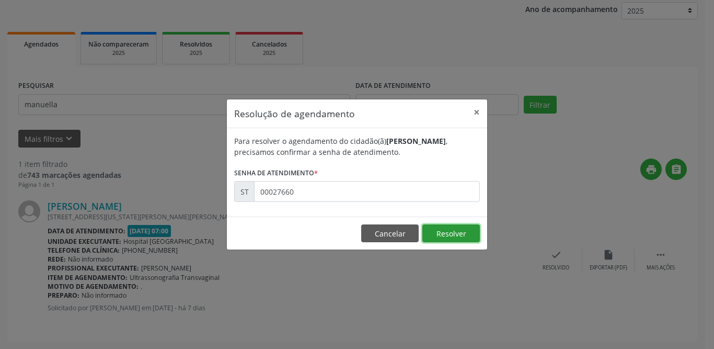
click at [451, 231] on button "Resolver" at bounding box center [451, 233] width 58 height 18
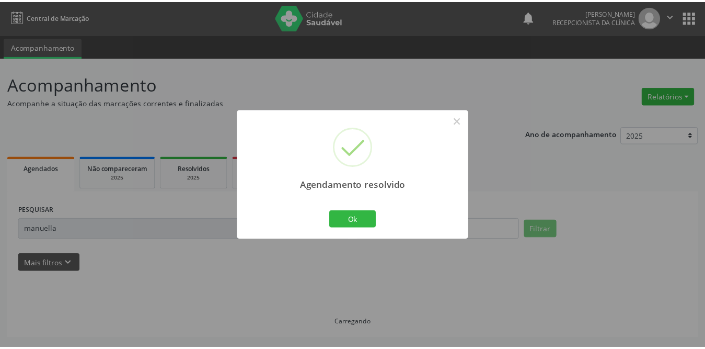
scroll to position [0, 0]
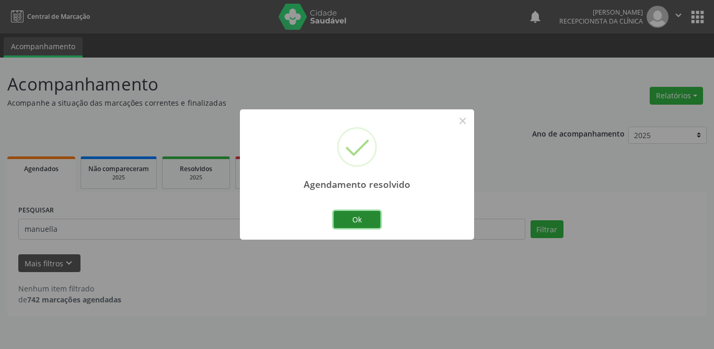
click at [351, 225] on button "Ok" at bounding box center [357, 220] width 47 height 18
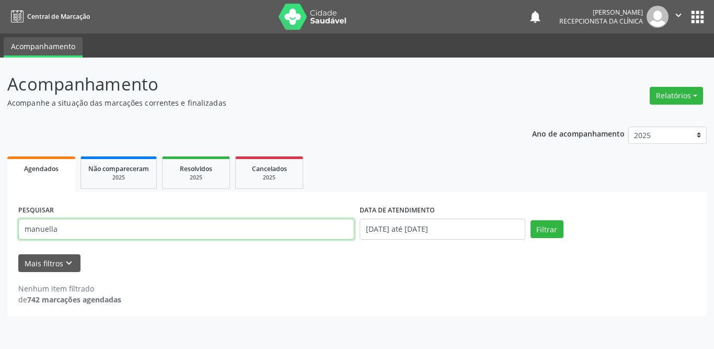
drag, startPoint x: 179, startPoint y: 223, endPoint x: 0, endPoint y: 225, distance: 179.3
click at [0, 225] on div "Acompanhamento Acompanhe a situação das marcações correntes e finalizadas Relat…" at bounding box center [357, 203] width 714 height 291
type input "[PERSON_NAME]"
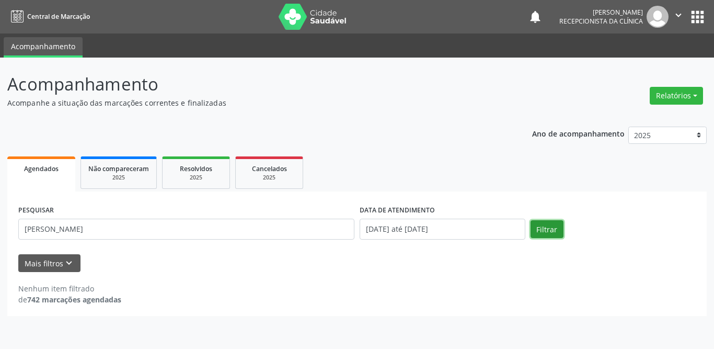
click at [547, 223] on button "Filtrar" at bounding box center [547, 229] width 33 height 18
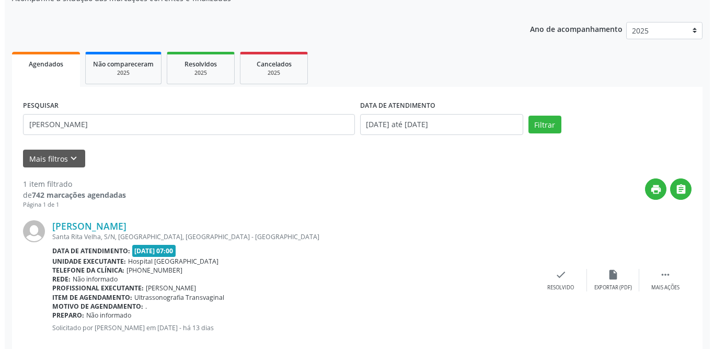
scroll to position [124, 0]
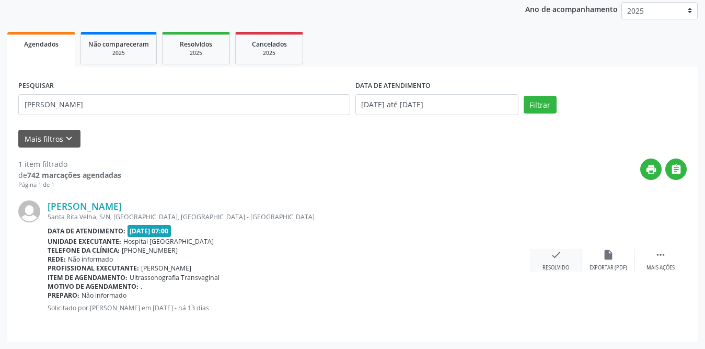
click at [565, 257] on div "check Resolvido" at bounding box center [556, 260] width 52 height 22
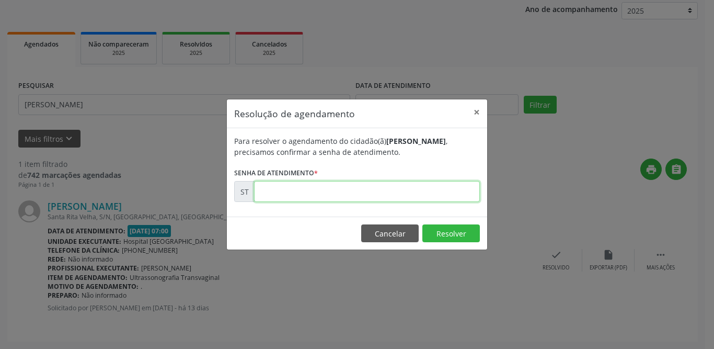
click at [324, 192] on input "text" at bounding box center [367, 191] width 226 height 21
type input "00025870"
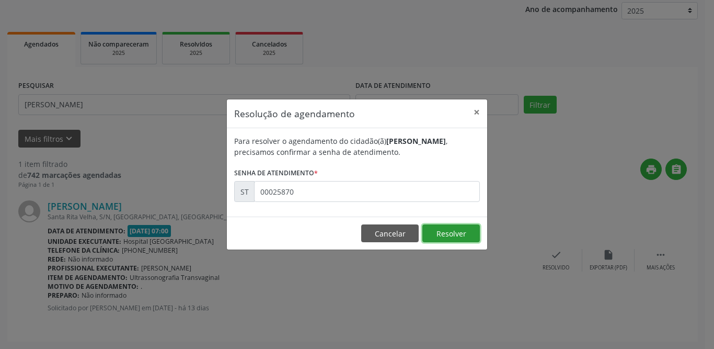
click at [447, 231] on button "Resolver" at bounding box center [451, 233] width 58 height 18
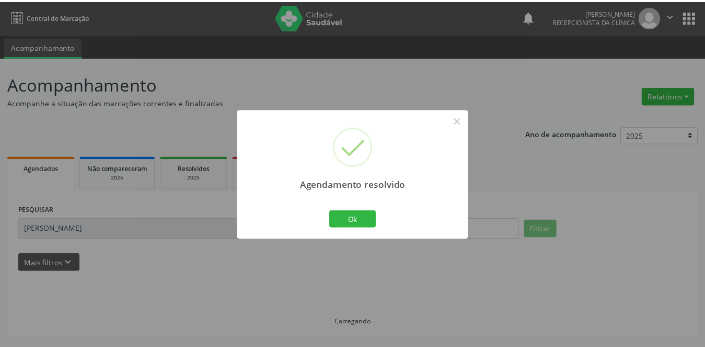
scroll to position [0, 0]
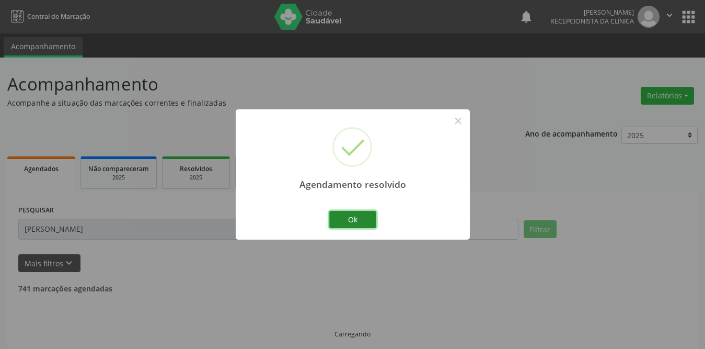
click at [341, 224] on button "Ok" at bounding box center [352, 220] width 47 height 18
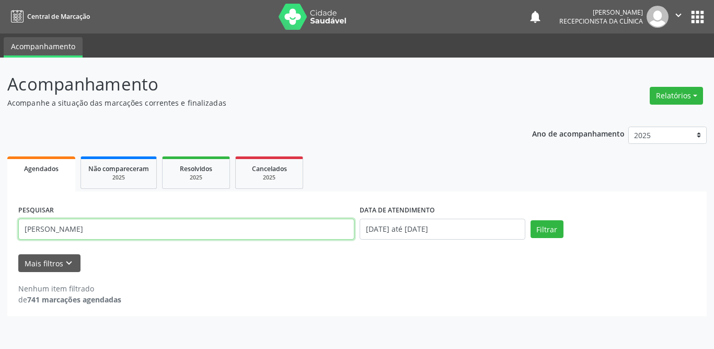
drag, startPoint x: 105, startPoint y: 229, endPoint x: 12, endPoint y: 230, distance: 93.6
click at [14, 231] on div "PESQUISAR [PERSON_NAME] DATA DE ATENDIMENTO [DATE] até [DATE] Filtrar UNIDADE D…" at bounding box center [357, 253] width 700 height 124
type input "claudjane"
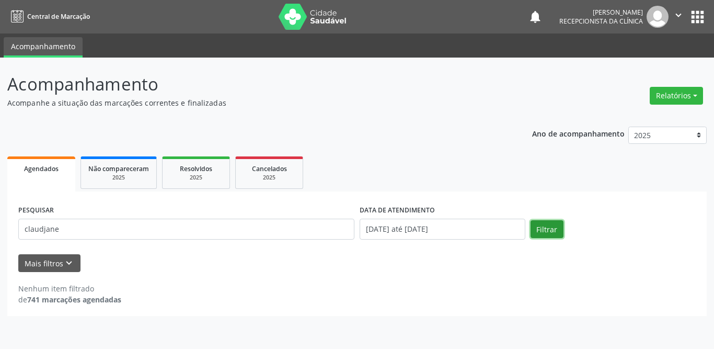
click at [556, 227] on button "Filtrar" at bounding box center [547, 229] width 33 height 18
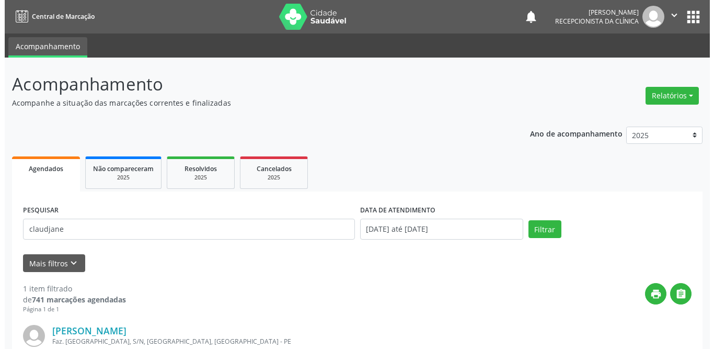
scroll to position [124, 0]
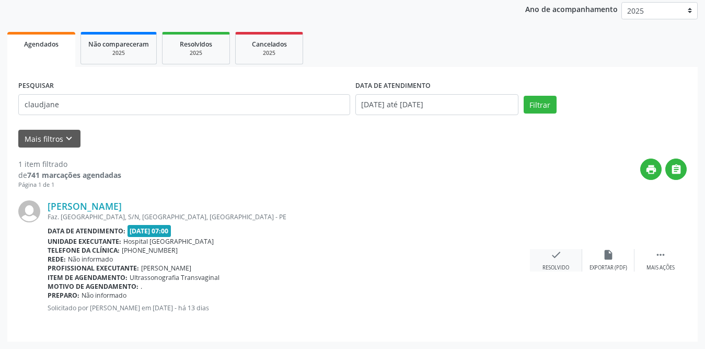
click at [557, 249] on icon "check" at bounding box center [557, 255] width 12 height 12
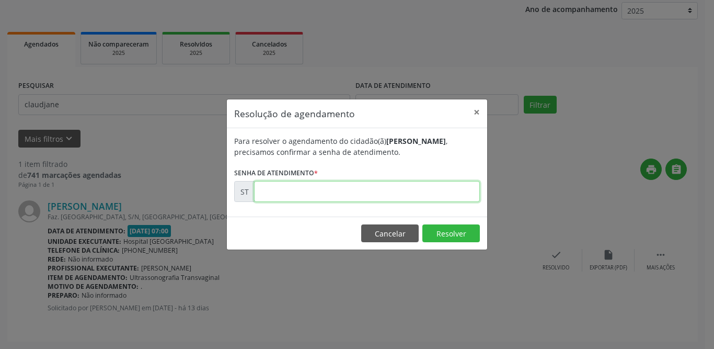
click at [265, 194] on input "text" at bounding box center [367, 191] width 226 height 21
type input "00026034"
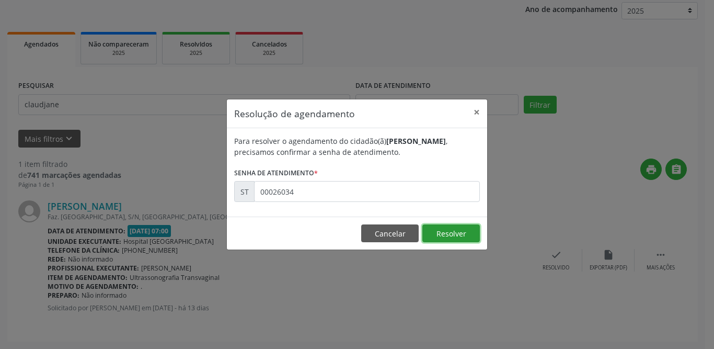
click at [455, 227] on button "Resolver" at bounding box center [451, 233] width 58 height 18
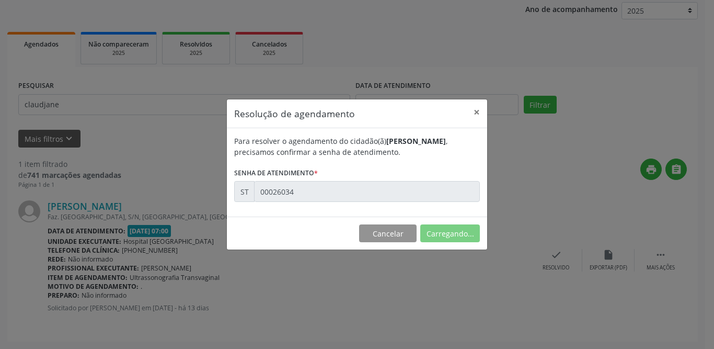
scroll to position [0, 0]
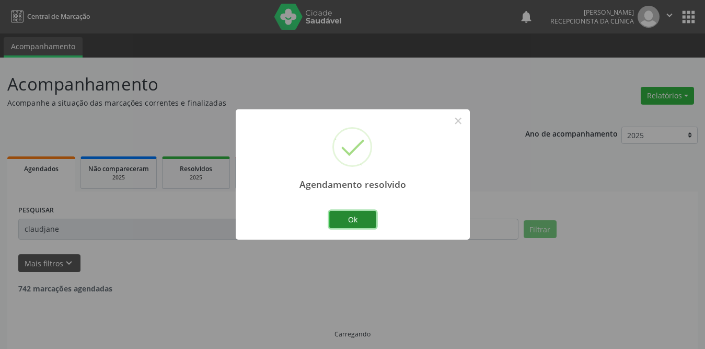
click at [366, 219] on button "Ok" at bounding box center [352, 220] width 47 height 18
